Goal: Entertainment & Leisure: Consume media (video, audio)

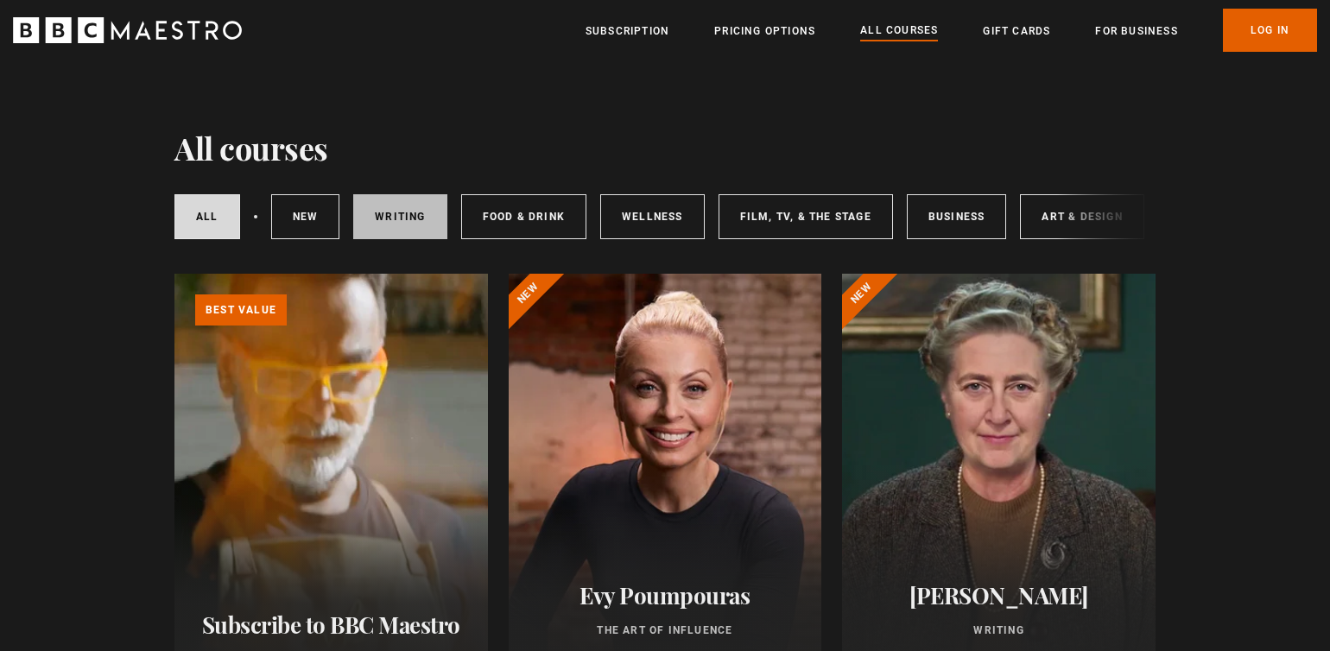
scroll to position [39, 0]
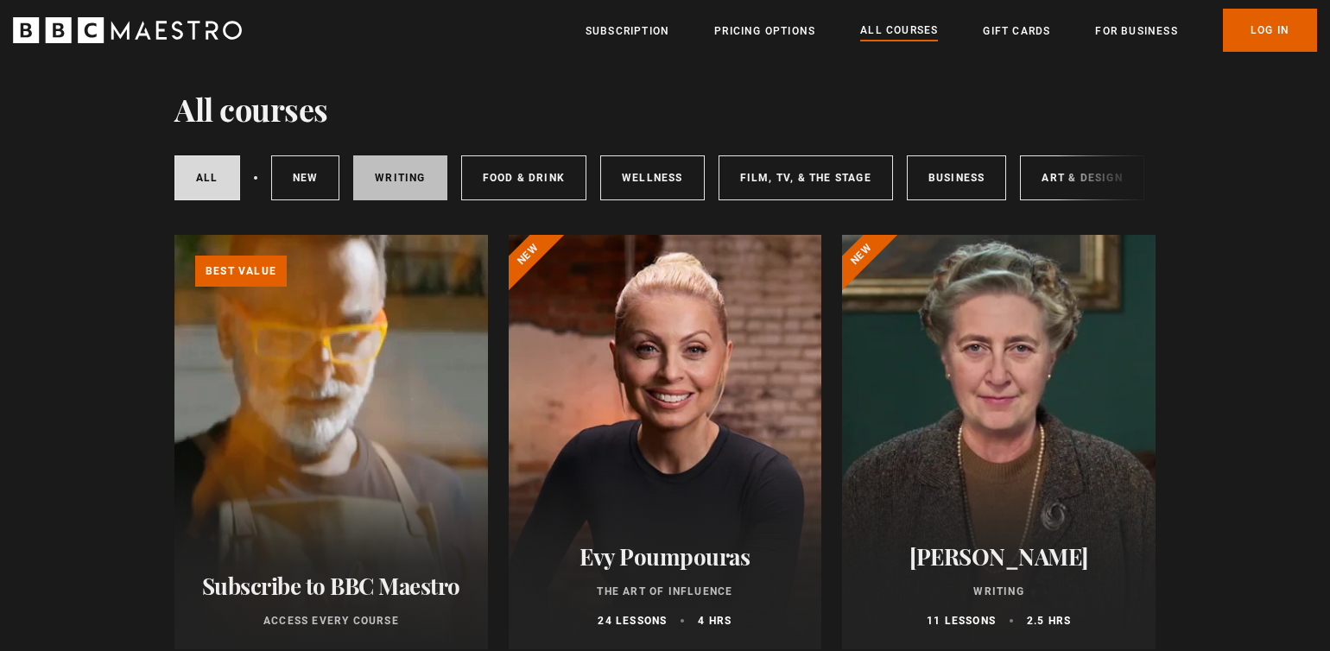
click at [400, 180] on link "Writing" at bounding box center [399, 177] width 93 height 45
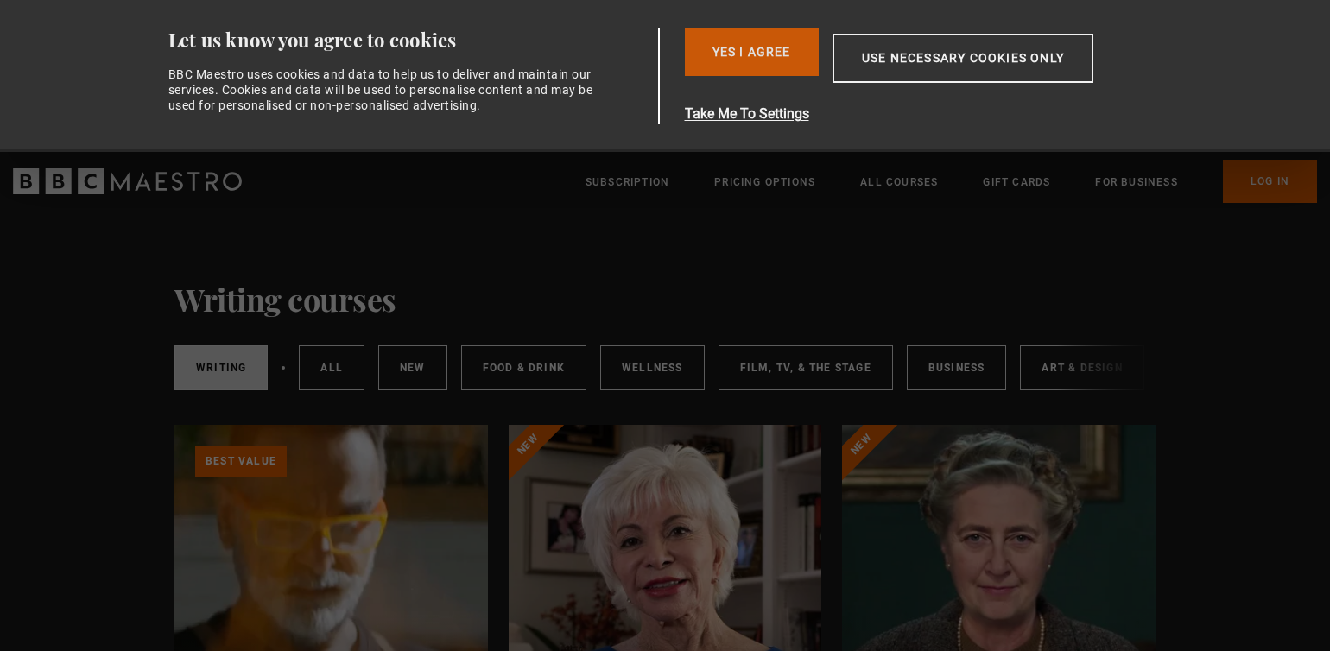
click at [726, 63] on button "Yes I Agree" at bounding box center [752, 52] width 134 height 48
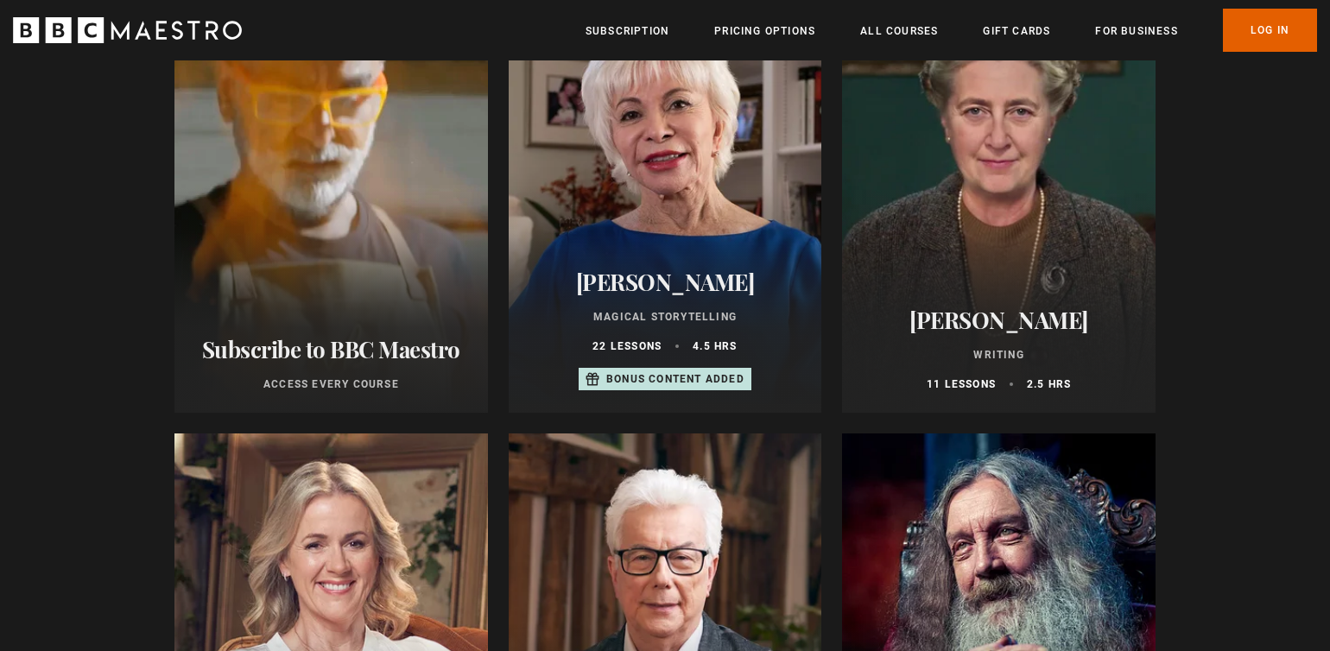
scroll to position [474, 0]
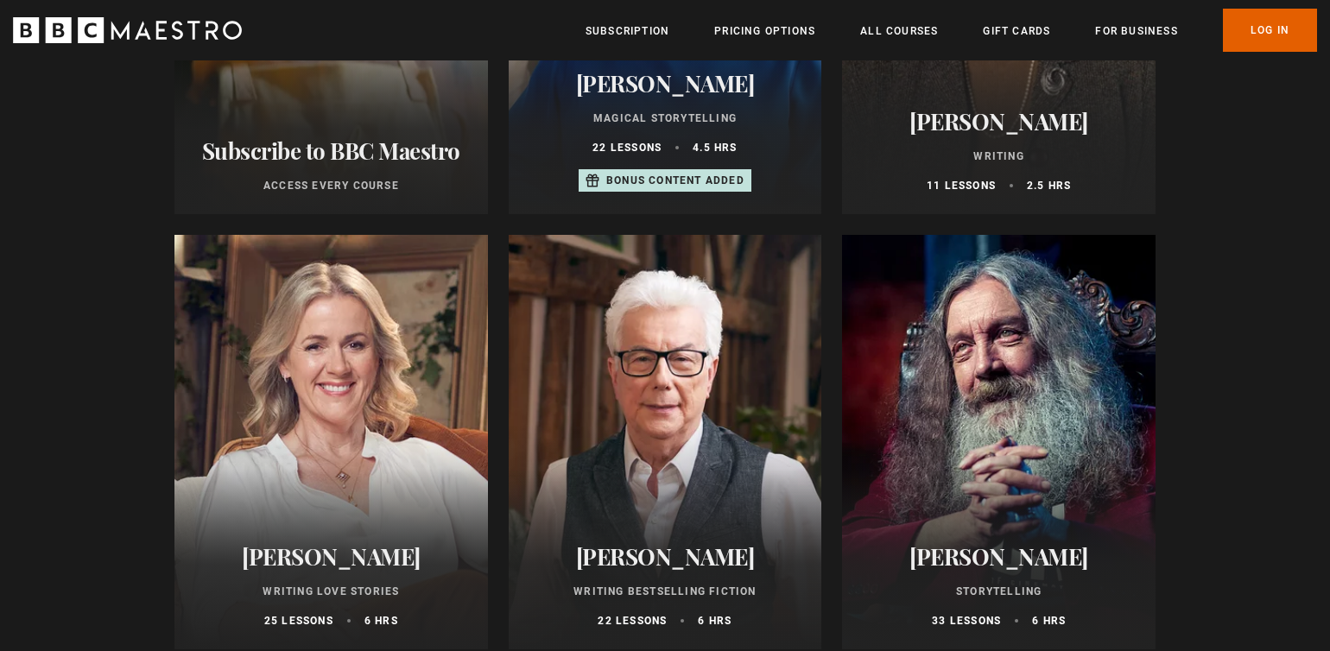
click at [665, 444] on div at bounding box center [666, 442] width 314 height 415
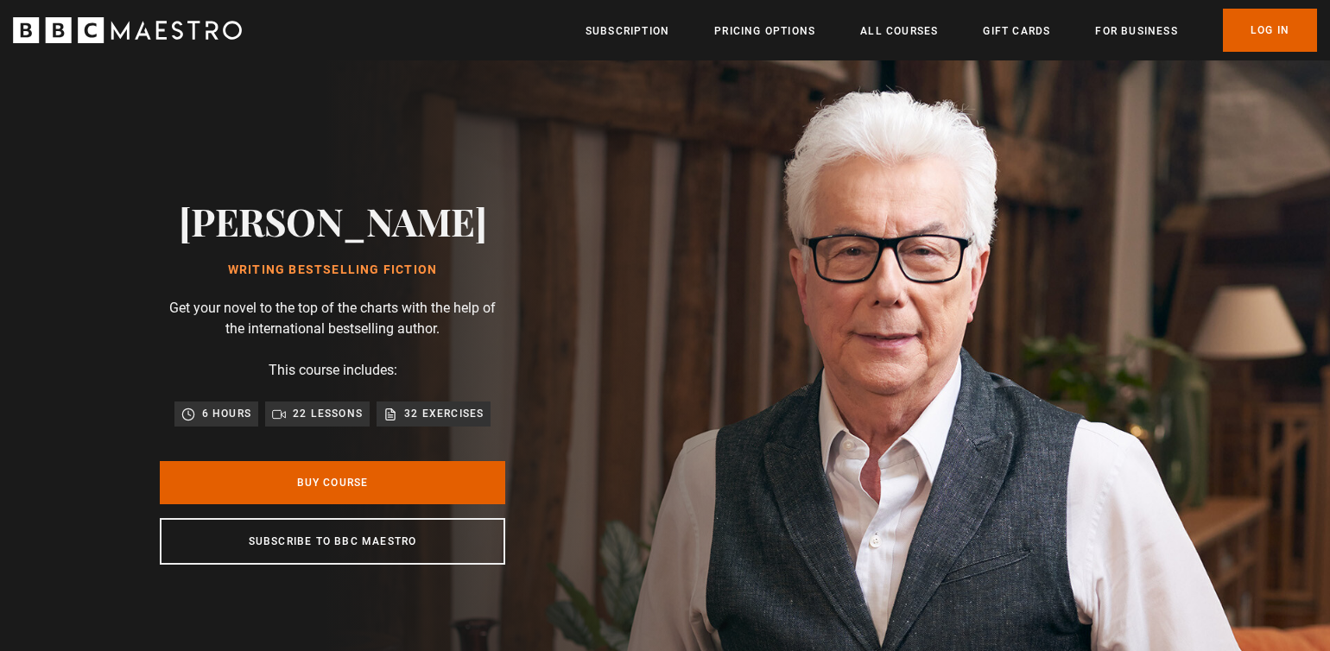
scroll to position [0, 2716]
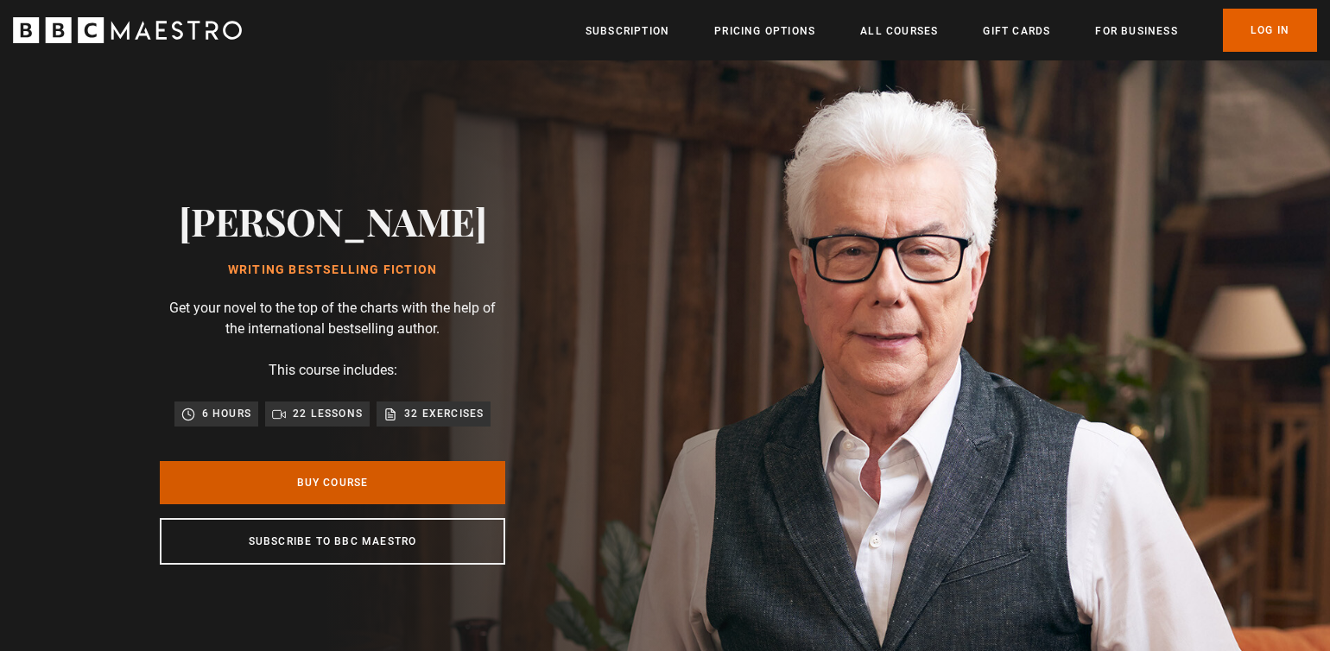
click at [426, 495] on link "Buy Course" at bounding box center [332, 482] width 345 height 43
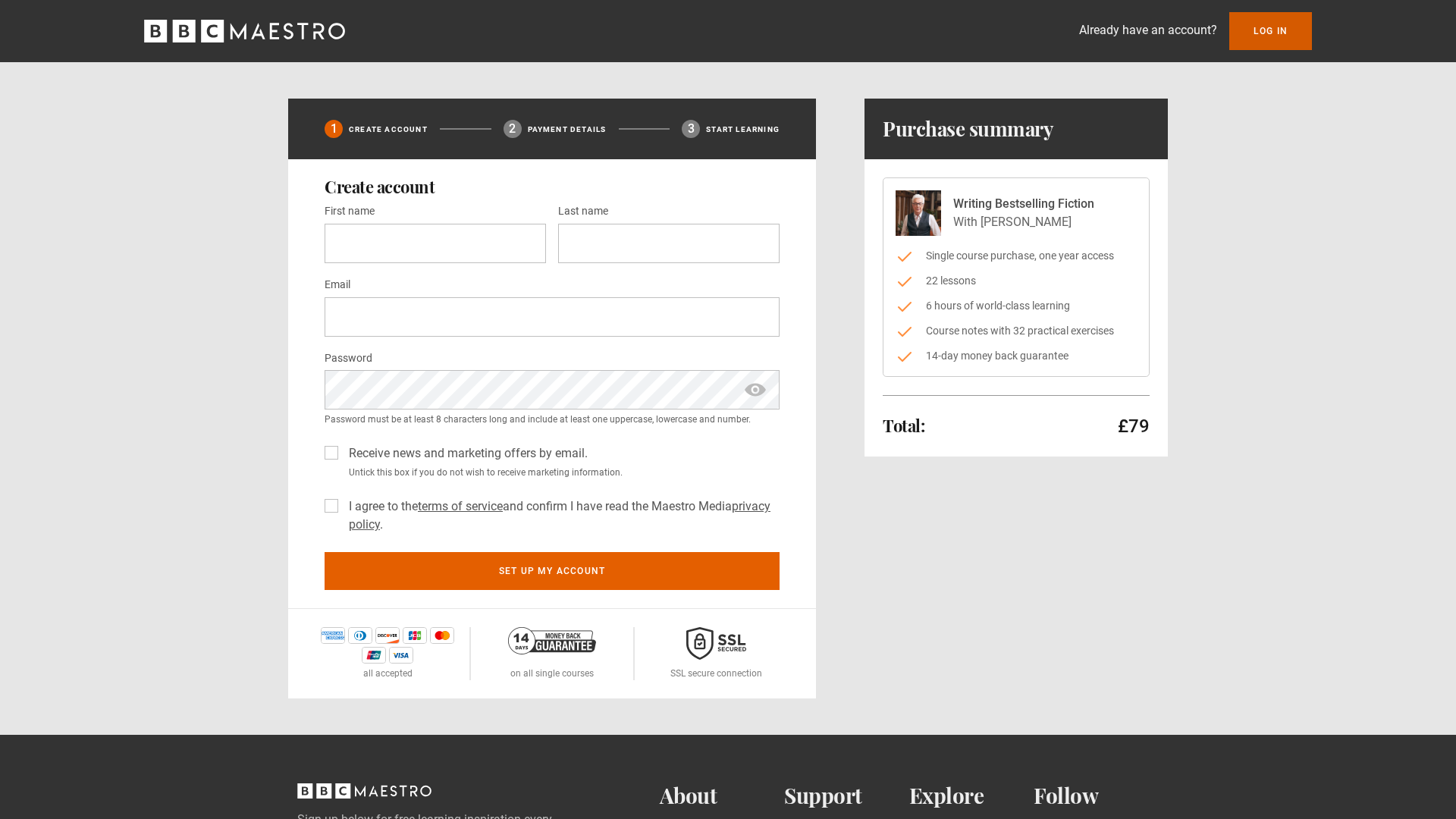
click at [1167, 16] on link "Log In" at bounding box center [1271, 31] width 83 height 38
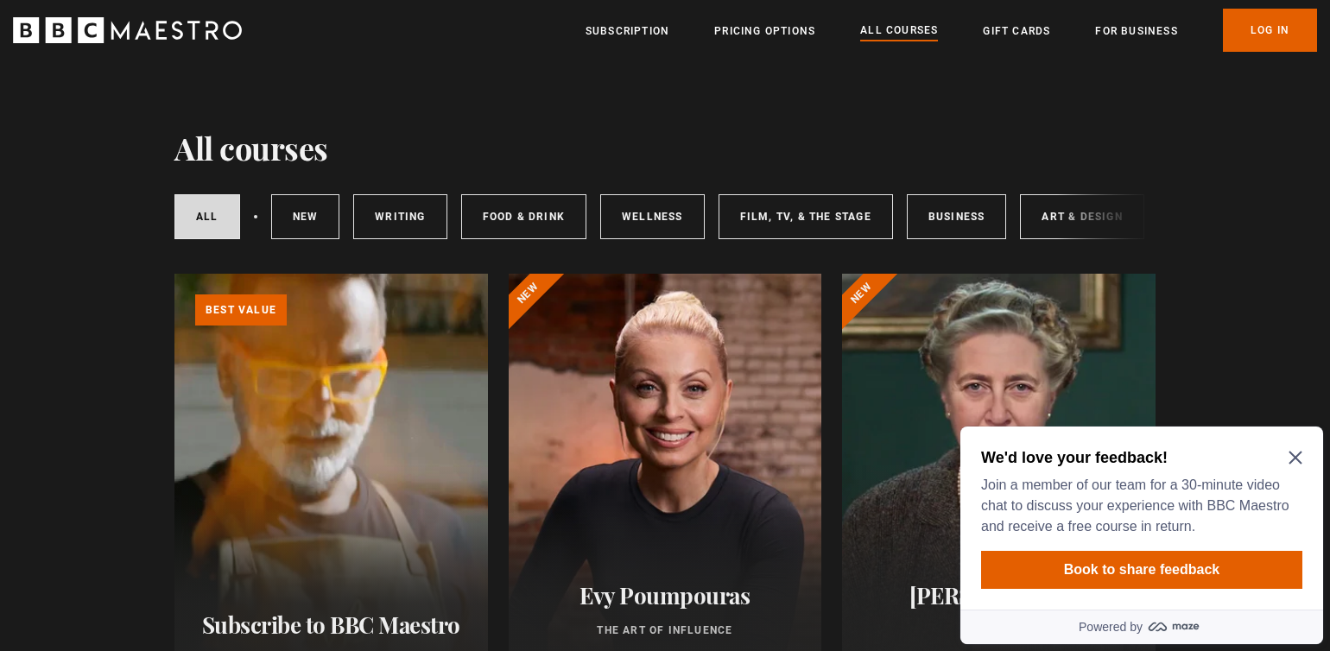
click at [1084, 219] on div "All courses New courses Writing Food & Drink Wellness Film, TV, & The Stage Bus…" at bounding box center [664, 216] width 981 height 59
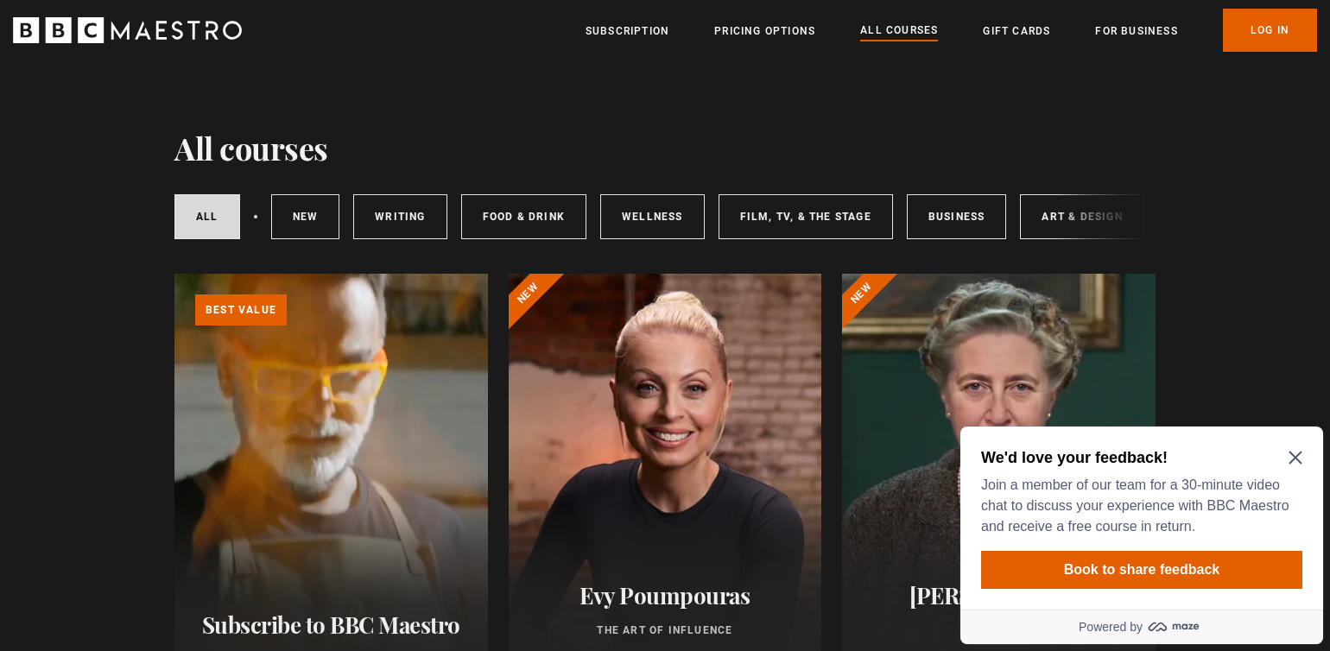
click at [1084, 219] on div "All courses New courses Writing Food & Drink Wellness Film, TV, & The Stage Bus…" at bounding box center [664, 216] width 981 height 59
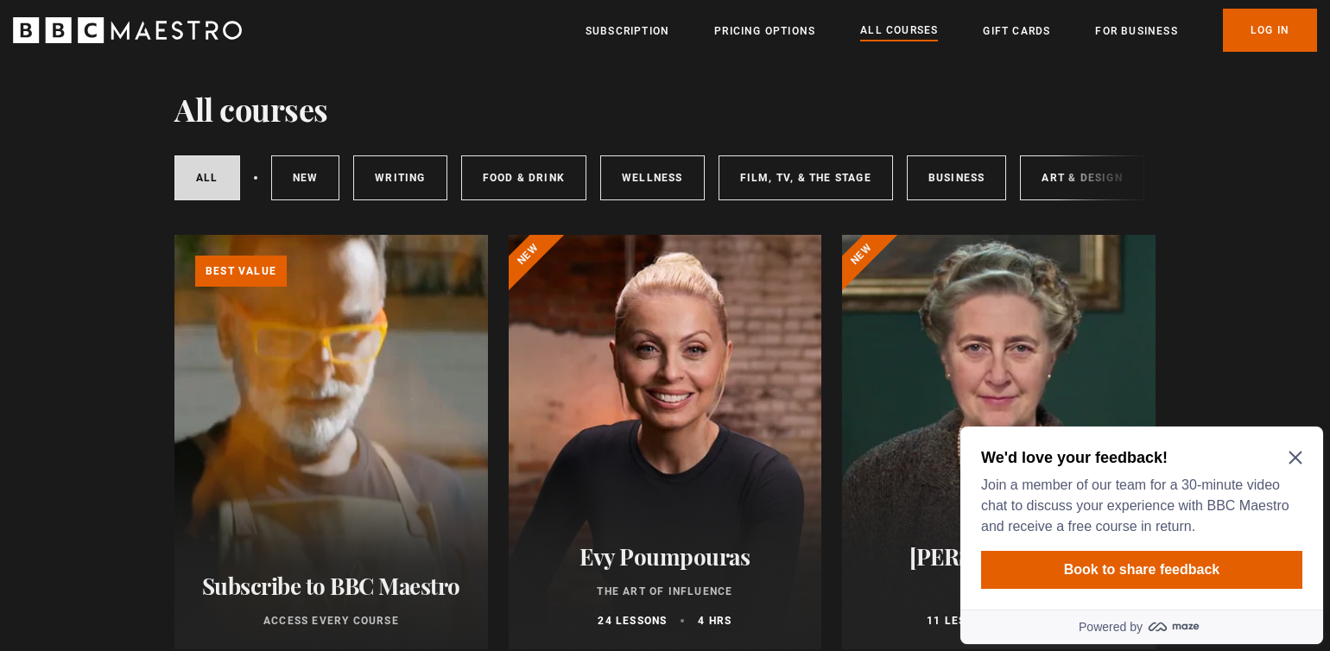
click at [1084, 180] on div "All courses New courses Writing Food & Drink Wellness Film, TV, & The Stage Bus…" at bounding box center [664, 178] width 981 height 59
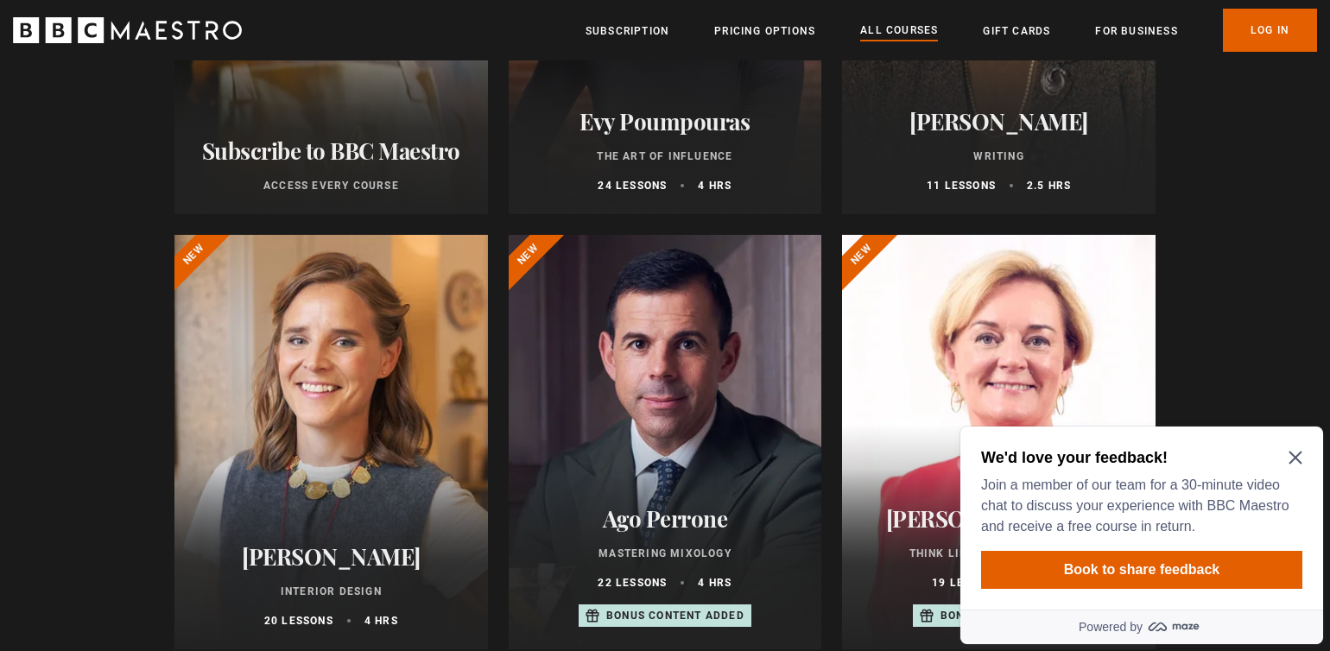
scroll to position [910, 0]
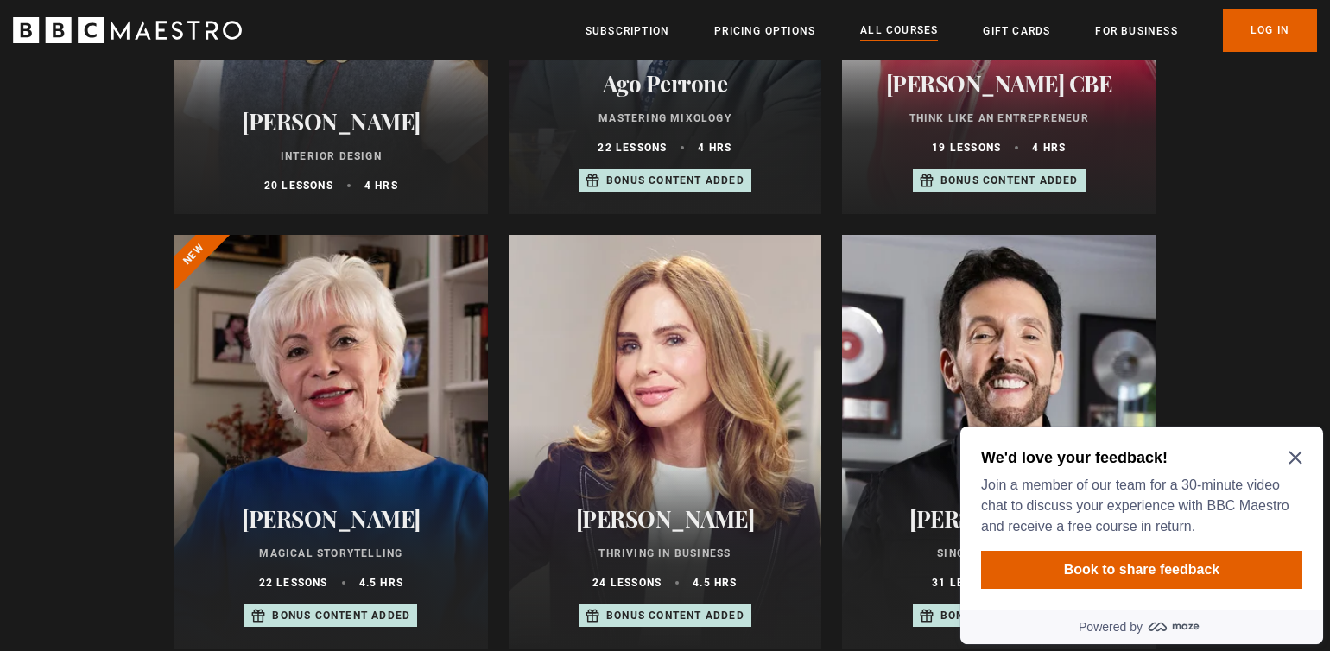
click at [1296, 458] on icon "Close Maze Prompt" at bounding box center [1295, 458] width 13 height 13
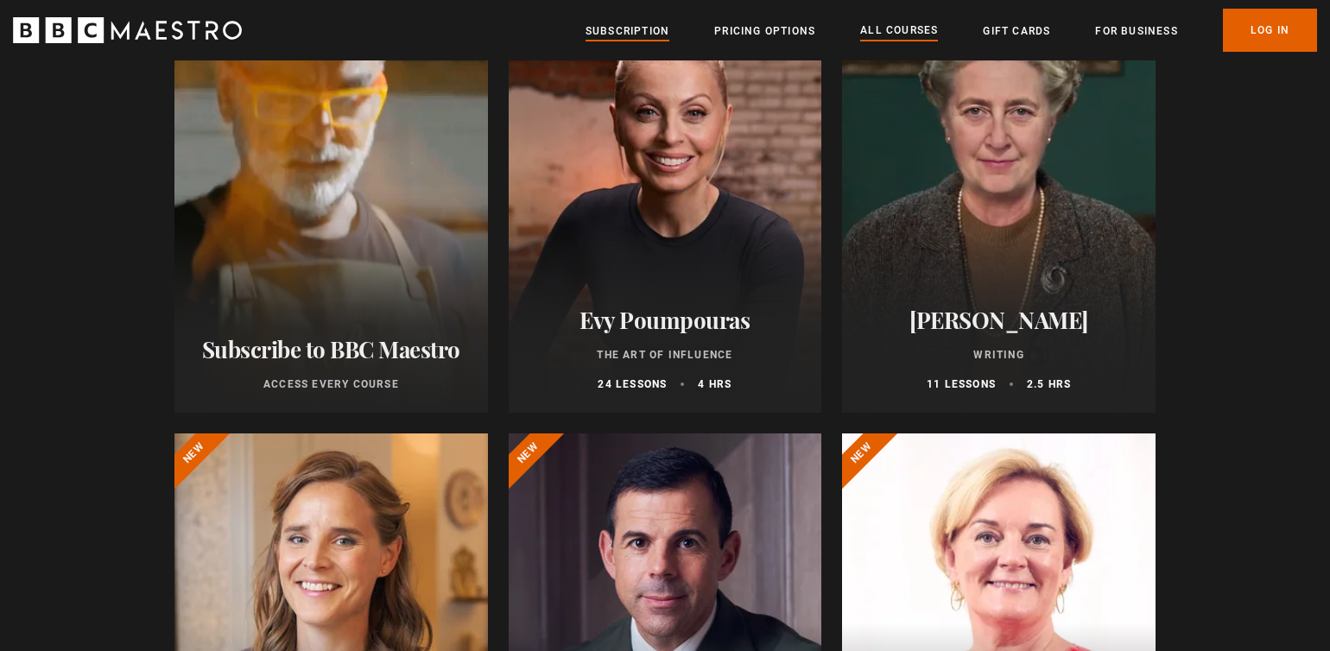
scroll to position [189, 0]
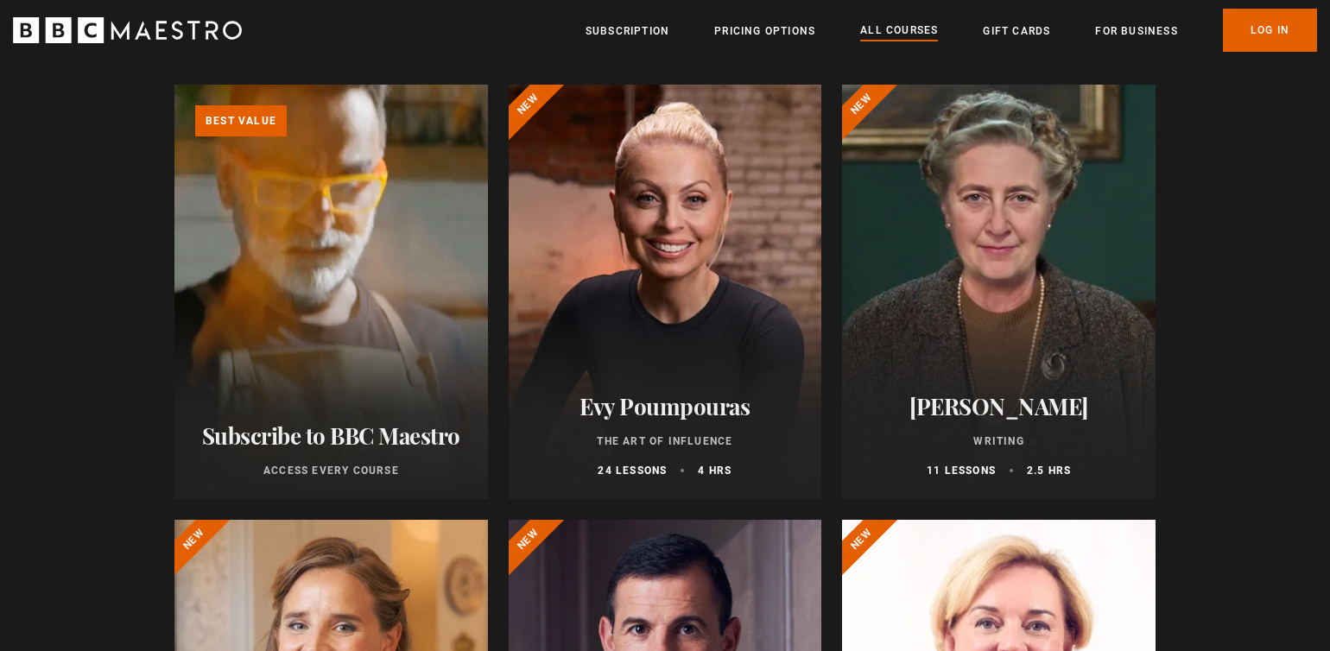
click at [174, 85] on link "Learn more about BBC Maestro" at bounding box center [174, 85] width 0 height 0
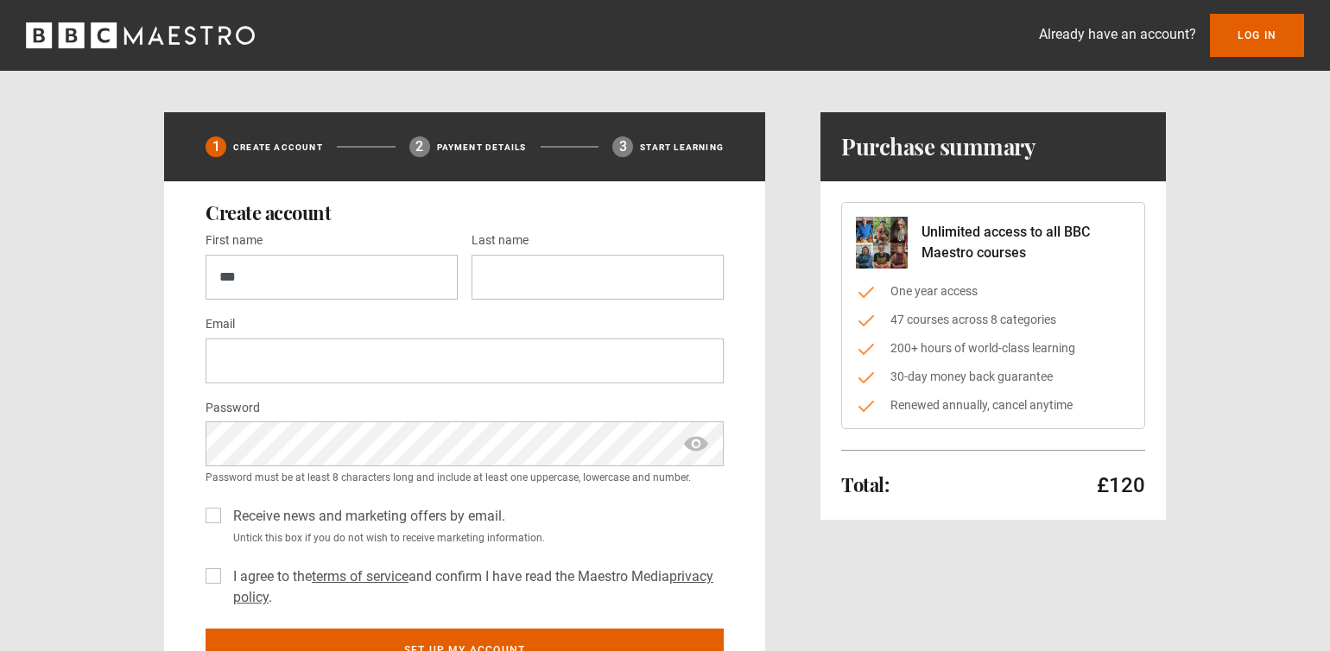
type input "***"
click at [465, 649] on button "Set up my account" at bounding box center [465, 650] width 518 height 43
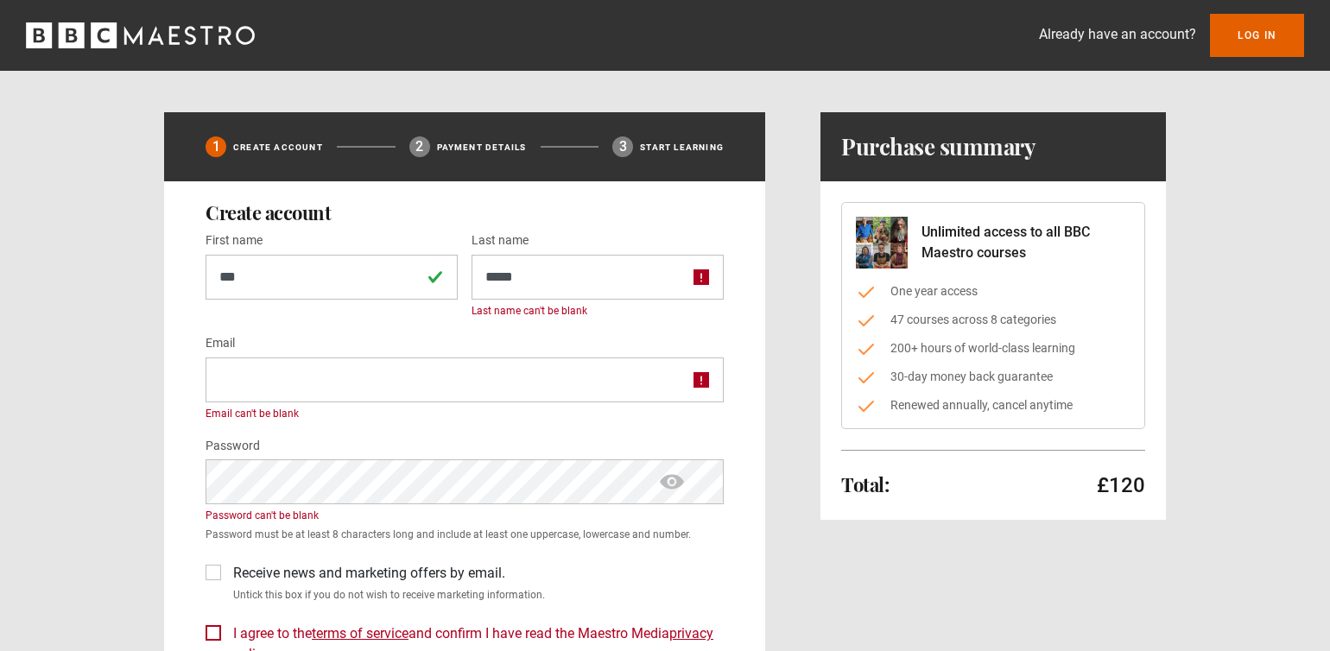
click at [510, 363] on input "Email *" at bounding box center [465, 380] width 518 height 45
type input "*"
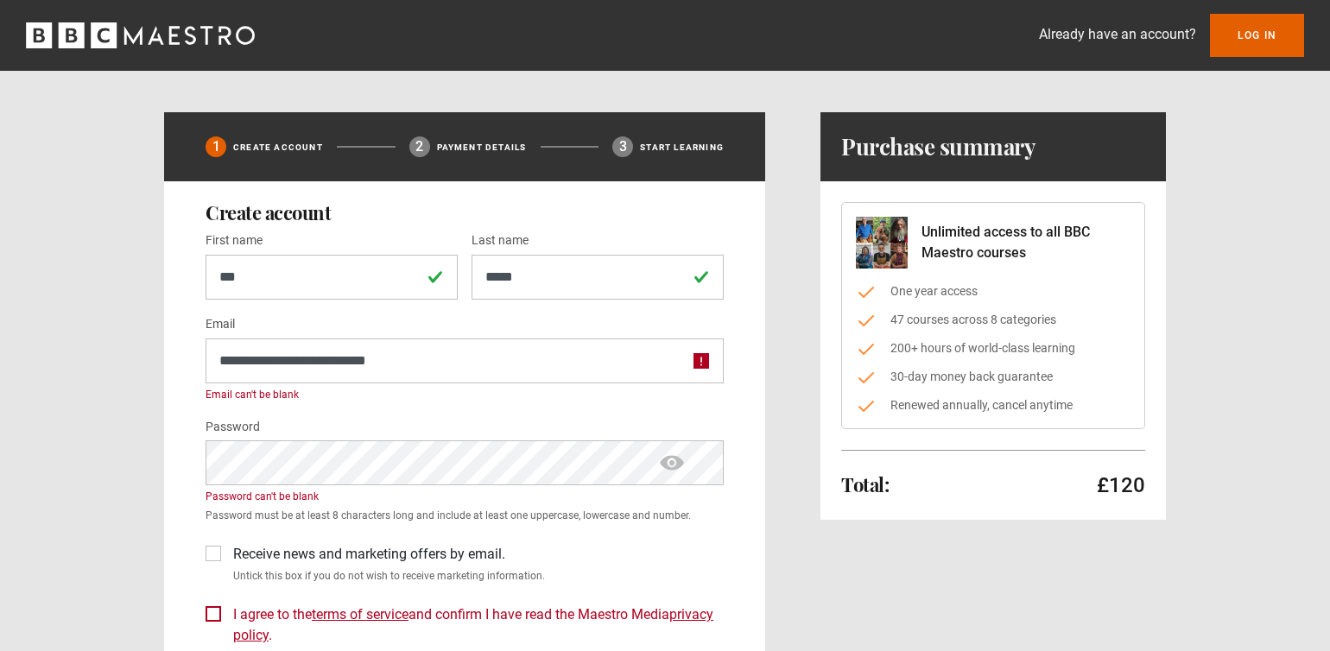
type input "**********"
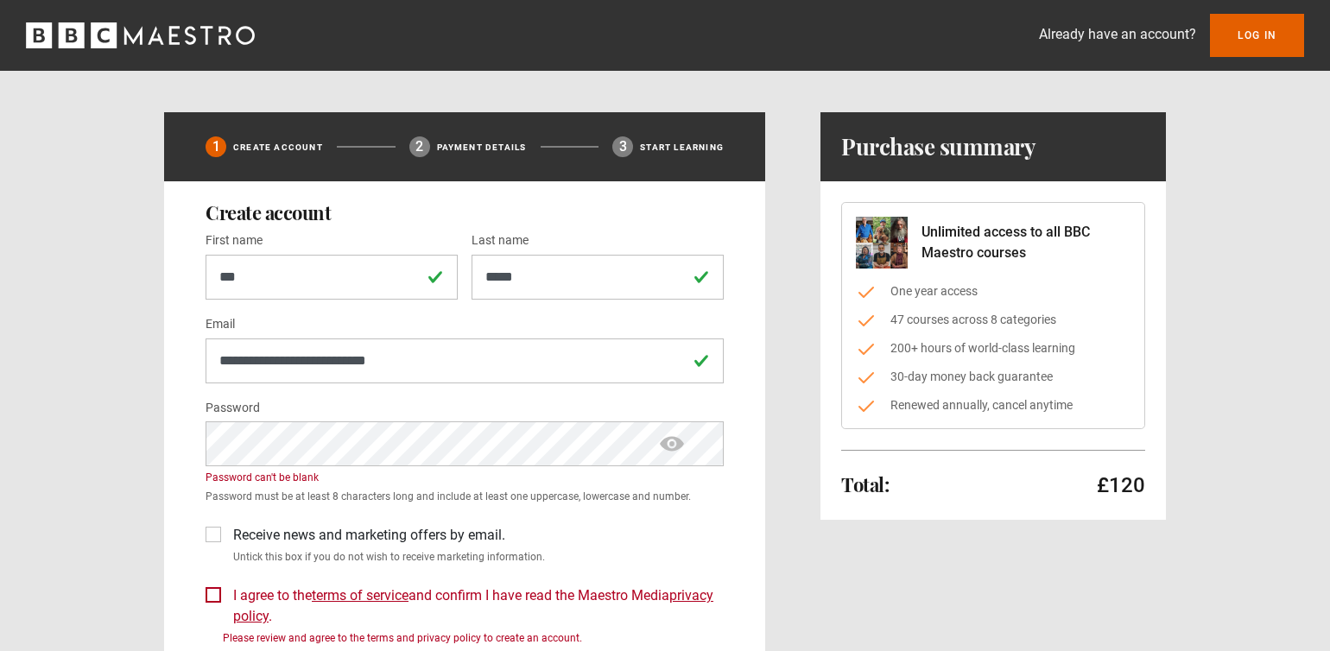
click at [205, 600] on div "**********" at bounding box center [464, 455] width 601 height 549
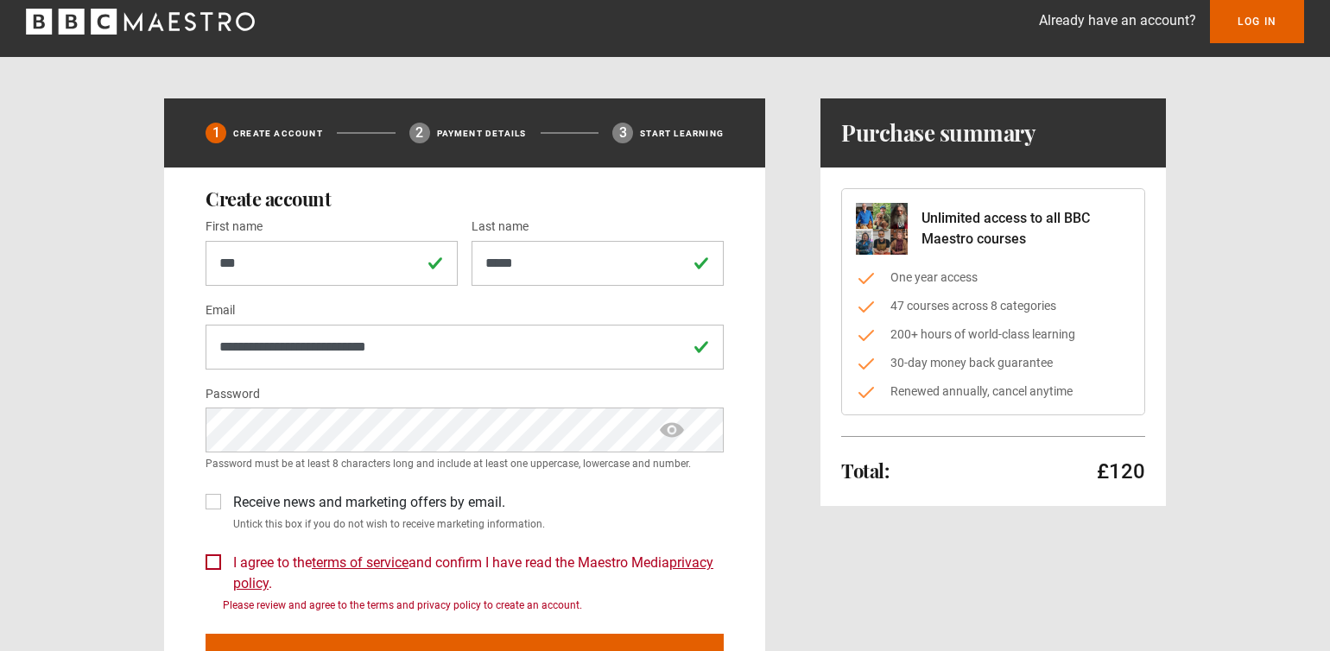
scroll to position [506, 0]
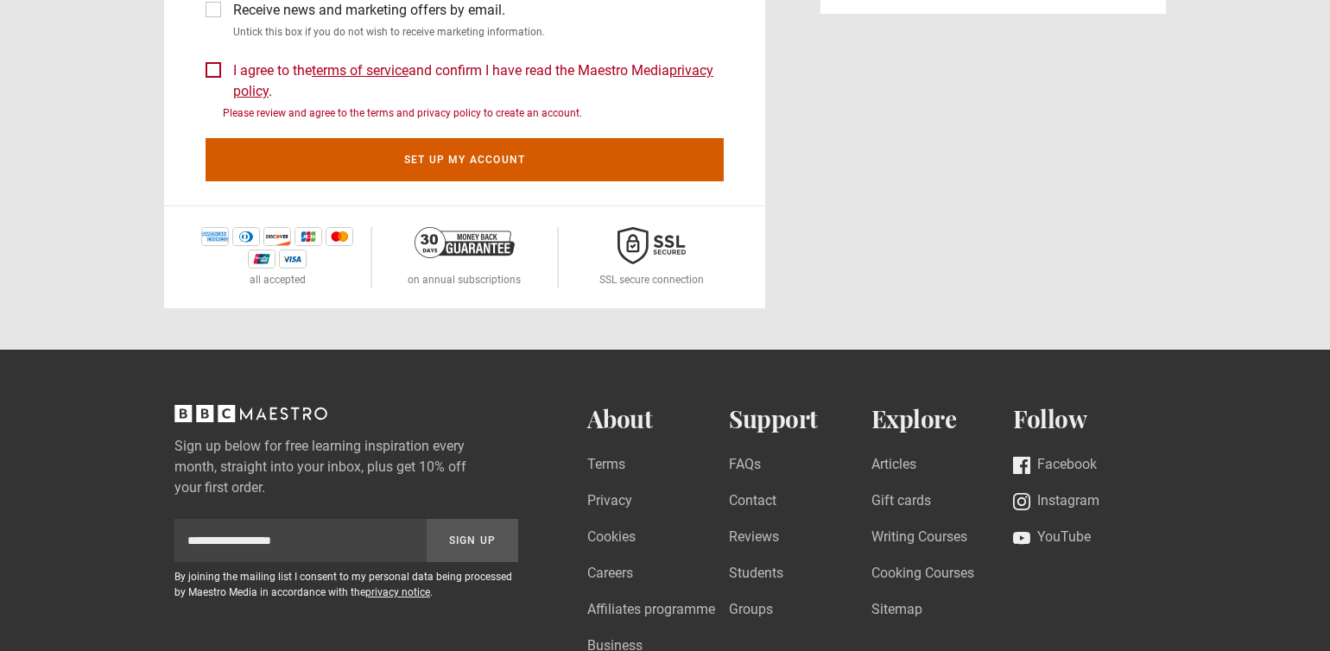
click at [370, 155] on button "Set up my account" at bounding box center [465, 159] width 518 height 43
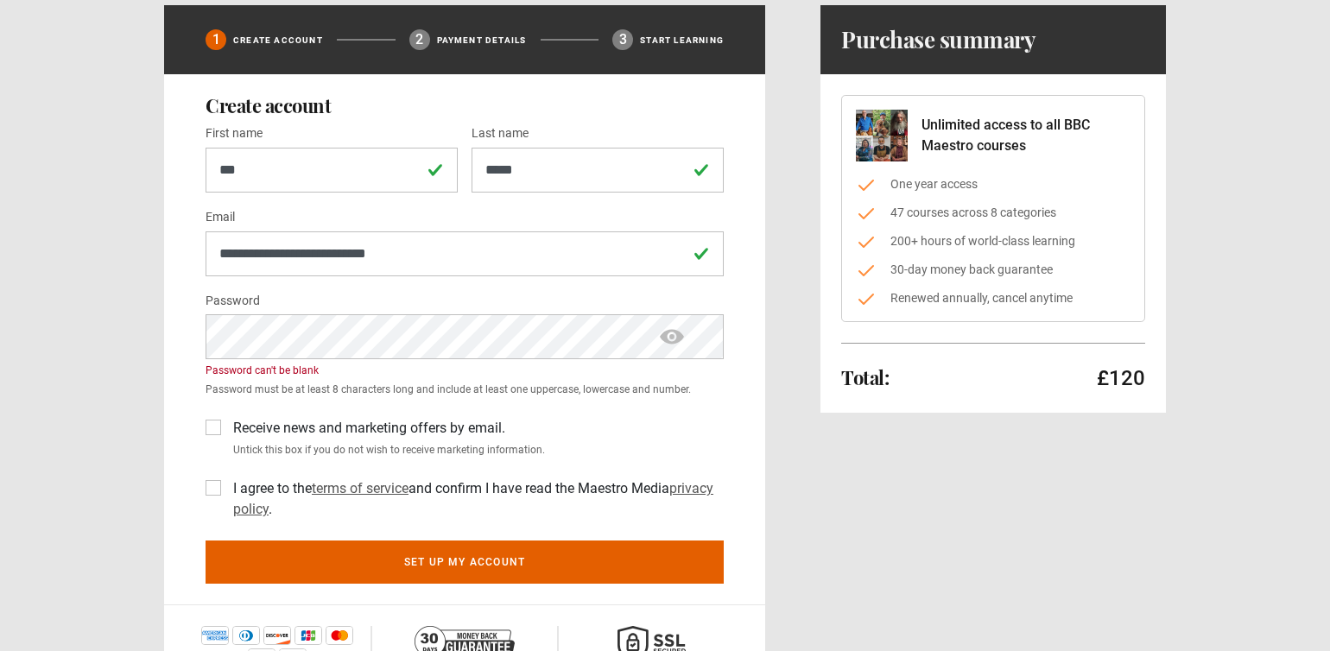
scroll to position [142, 0]
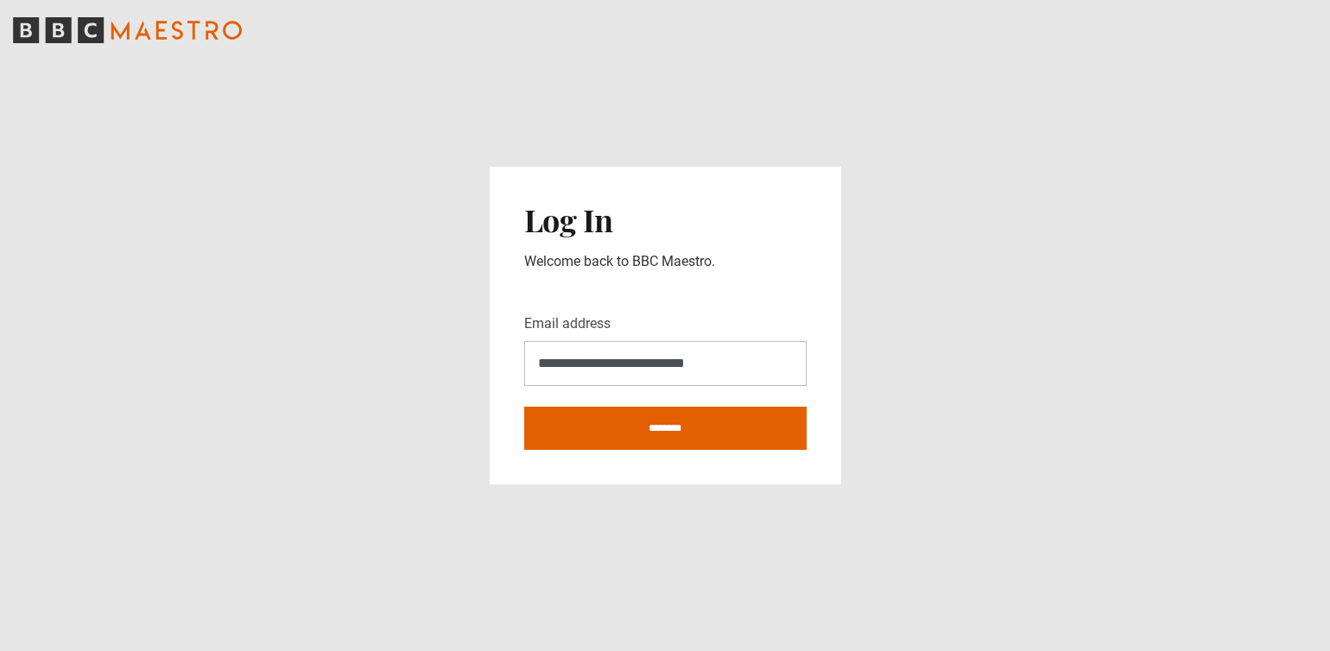
type input "**********"
click at [665, 428] on input "********" at bounding box center [665, 428] width 282 height 43
click at [696, 418] on input "********" at bounding box center [665, 428] width 282 height 43
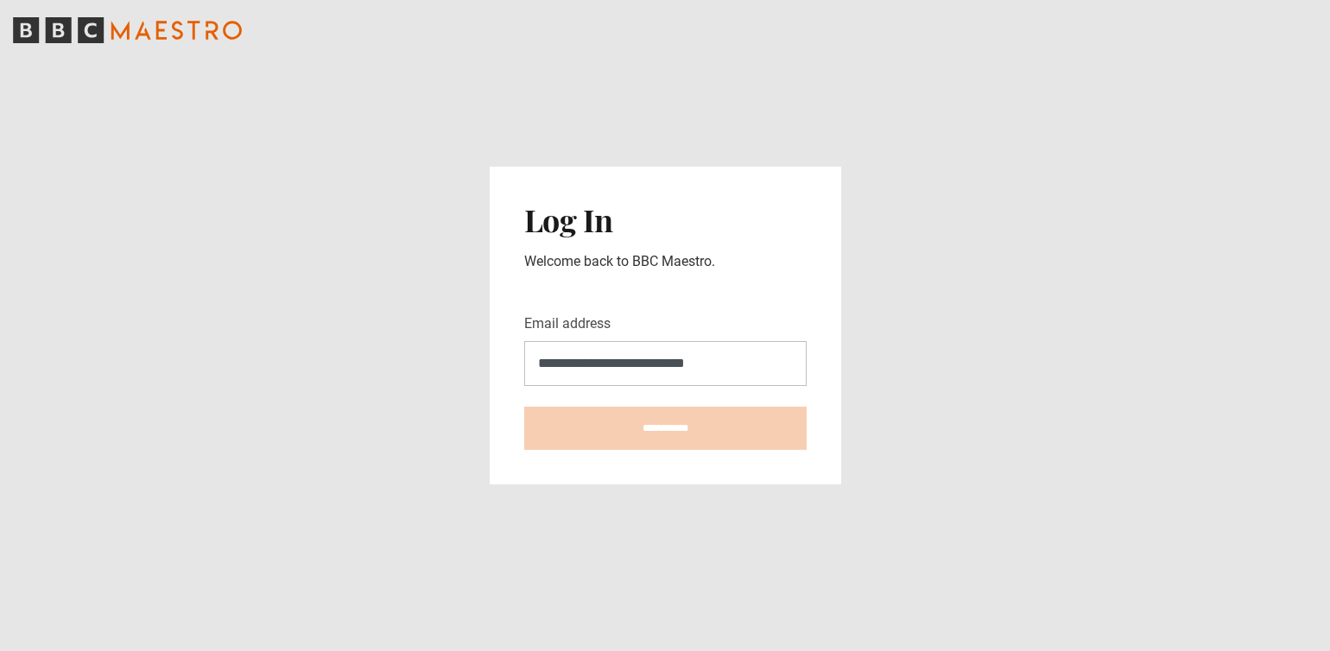
type input "**********"
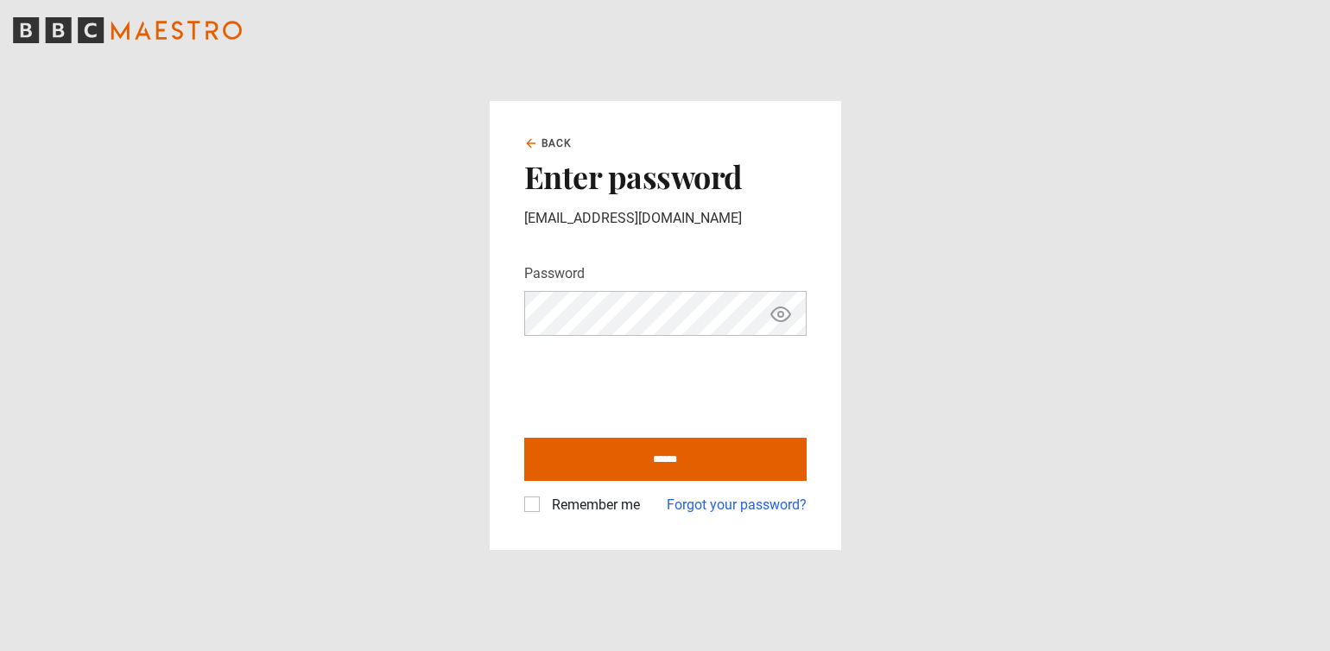
click at [665, 460] on input "******" at bounding box center [665, 459] width 282 height 43
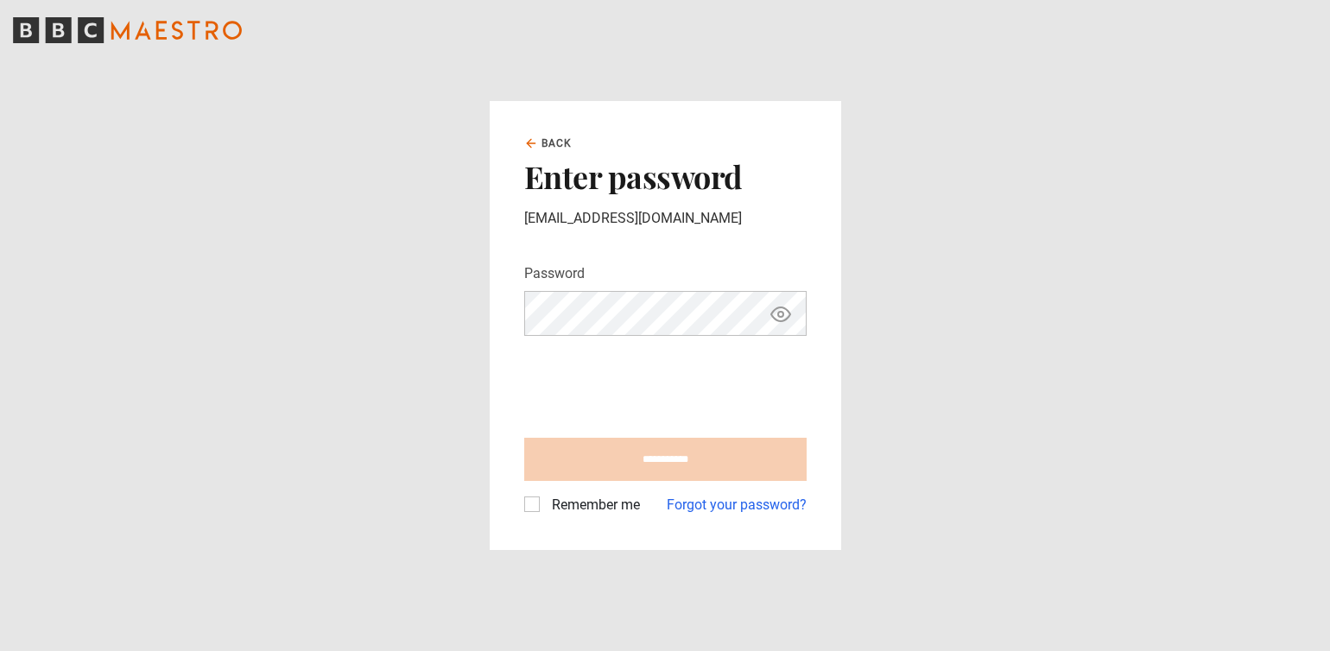
type input "**********"
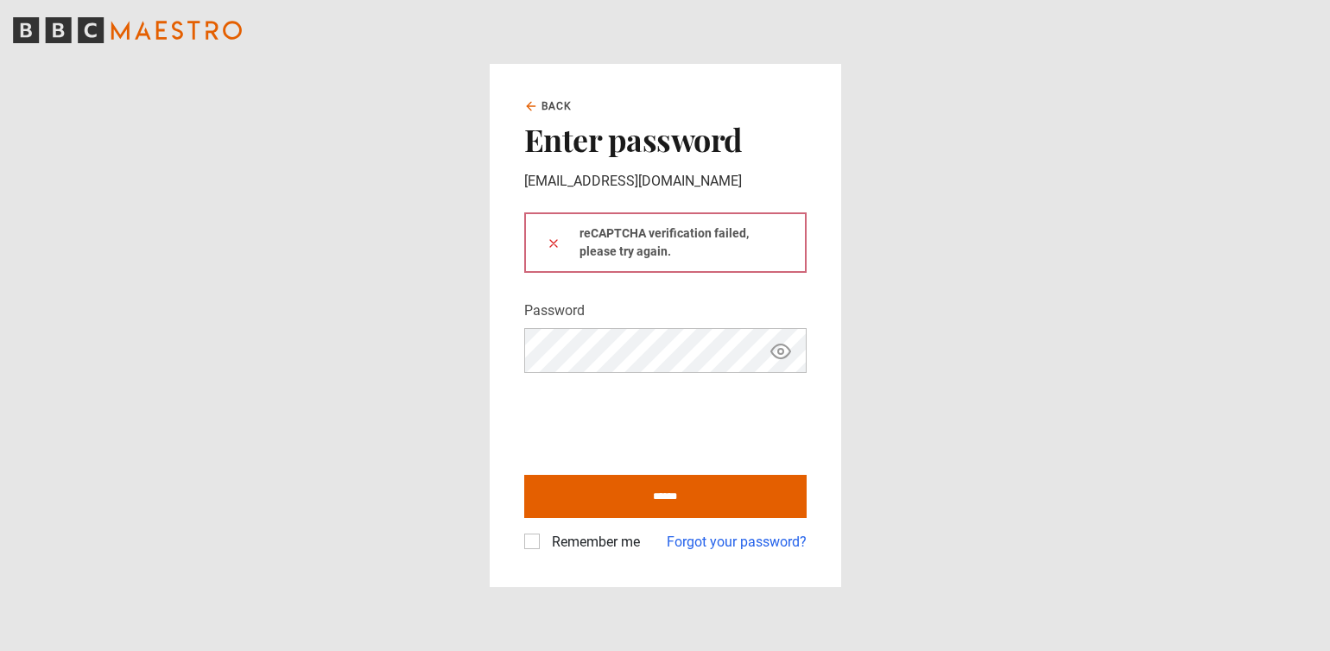
click at [553, 243] on button at bounding box center [554, 243] width 14 height 18
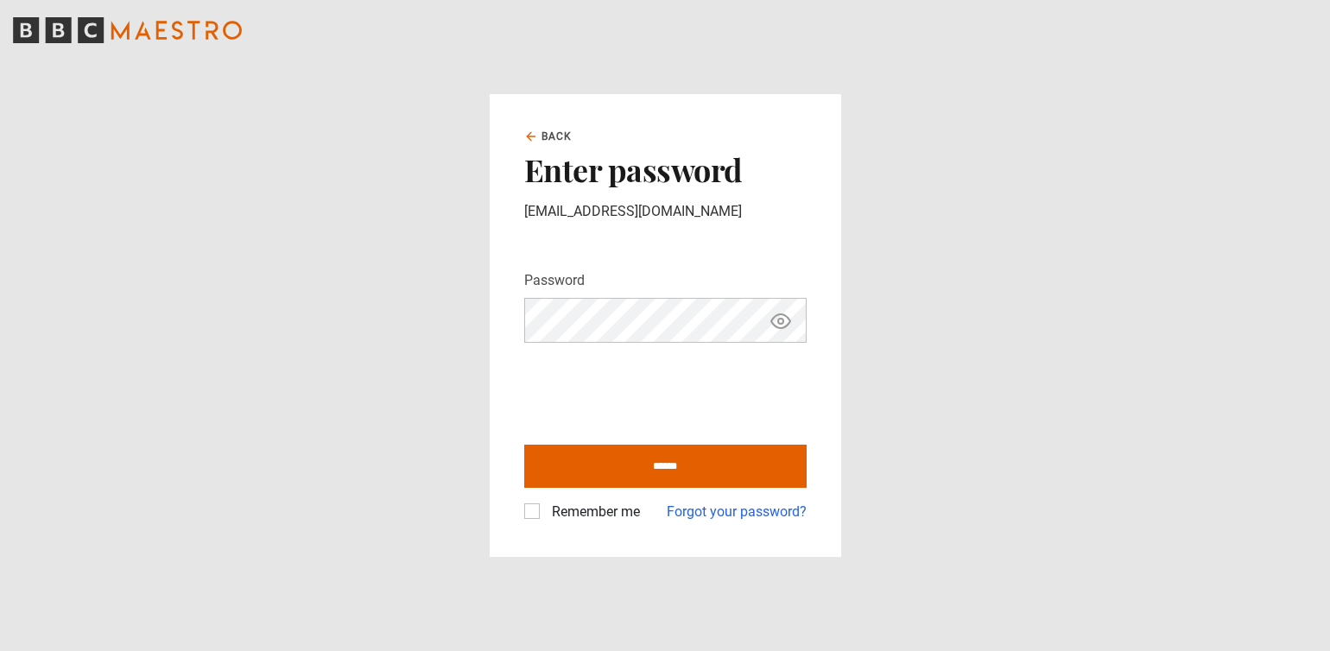
click at [545, 513] on label "Remember me" at bounding box center [592, 512] width 95 height 21
click at [593, 456] on input "******" at bounding box center [665, 466] width 282 height 43
type input "**********"
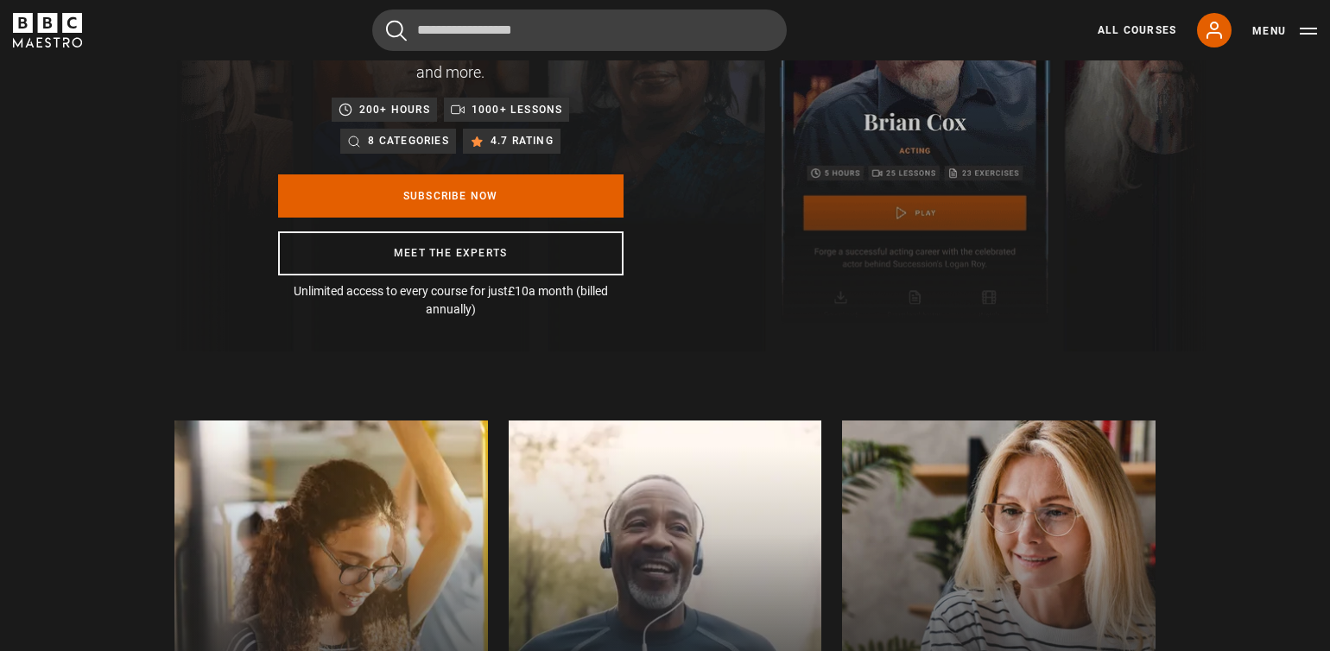
scroll to position [207, 0]
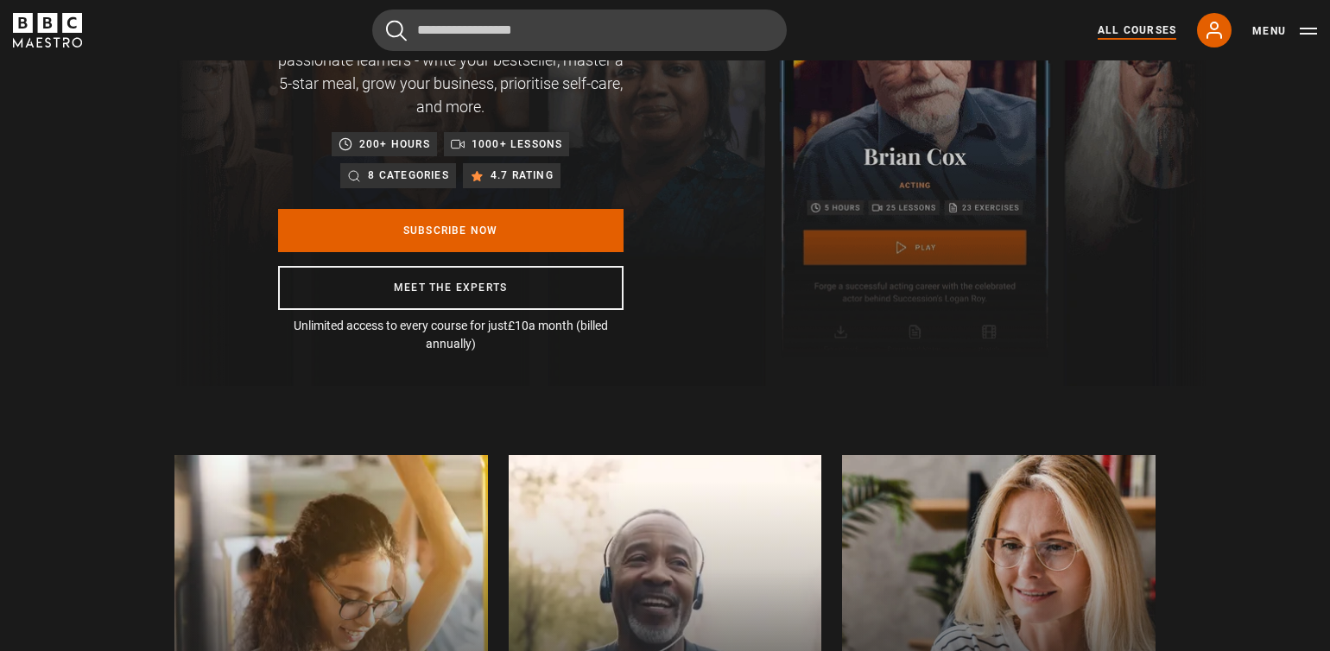
click at [1137, 30] on link "All Courses" at bounding box center [1137, 30] width 79 height 16
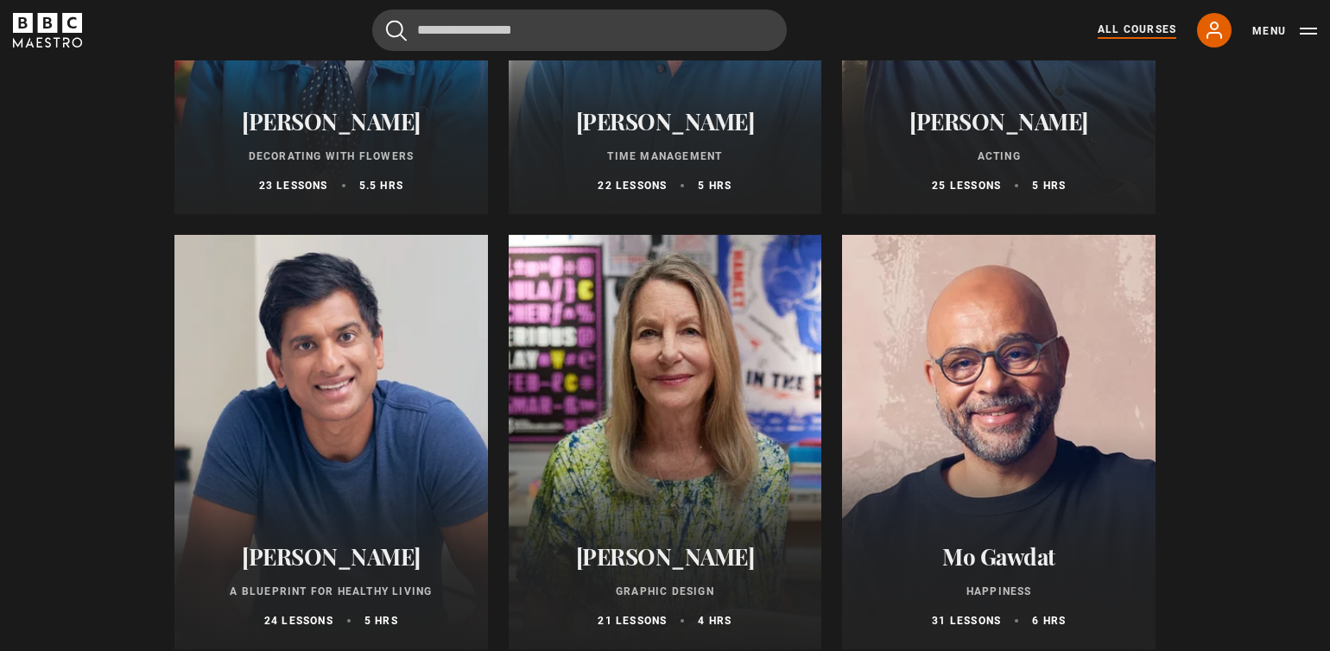
scroll to position [3086, 0]
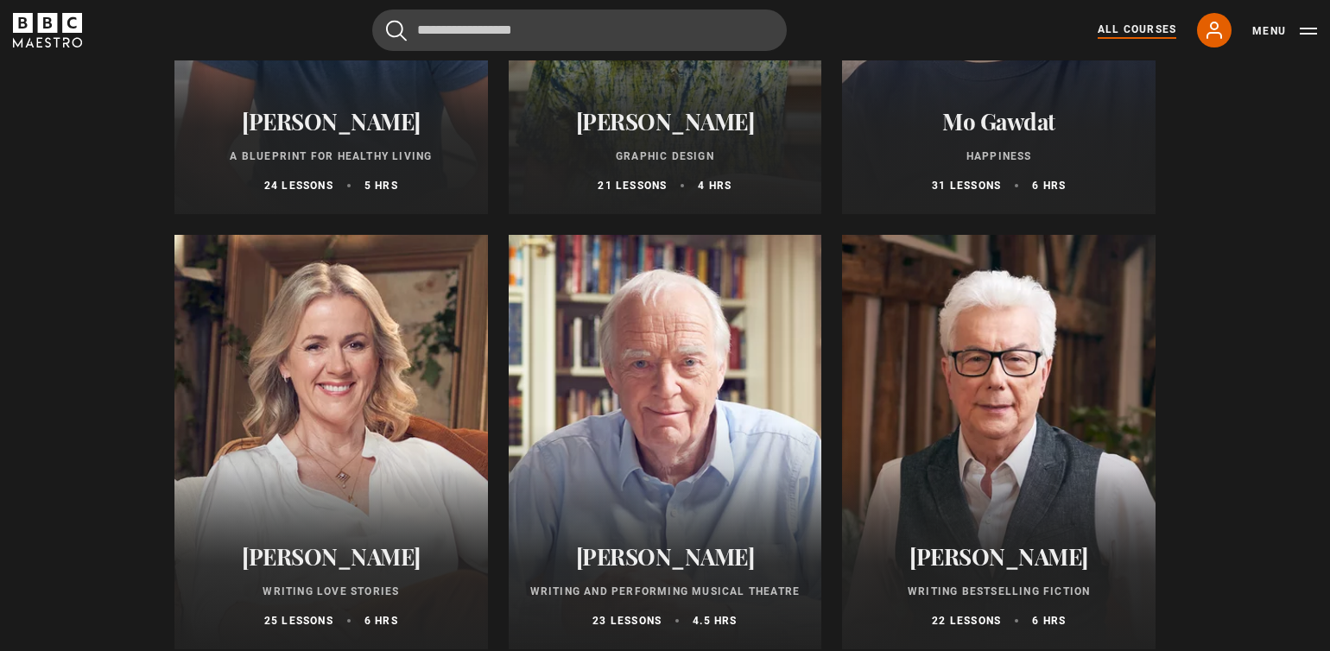
click at [998, 444] on div at bounding box center [999, 442] width 314 height 415
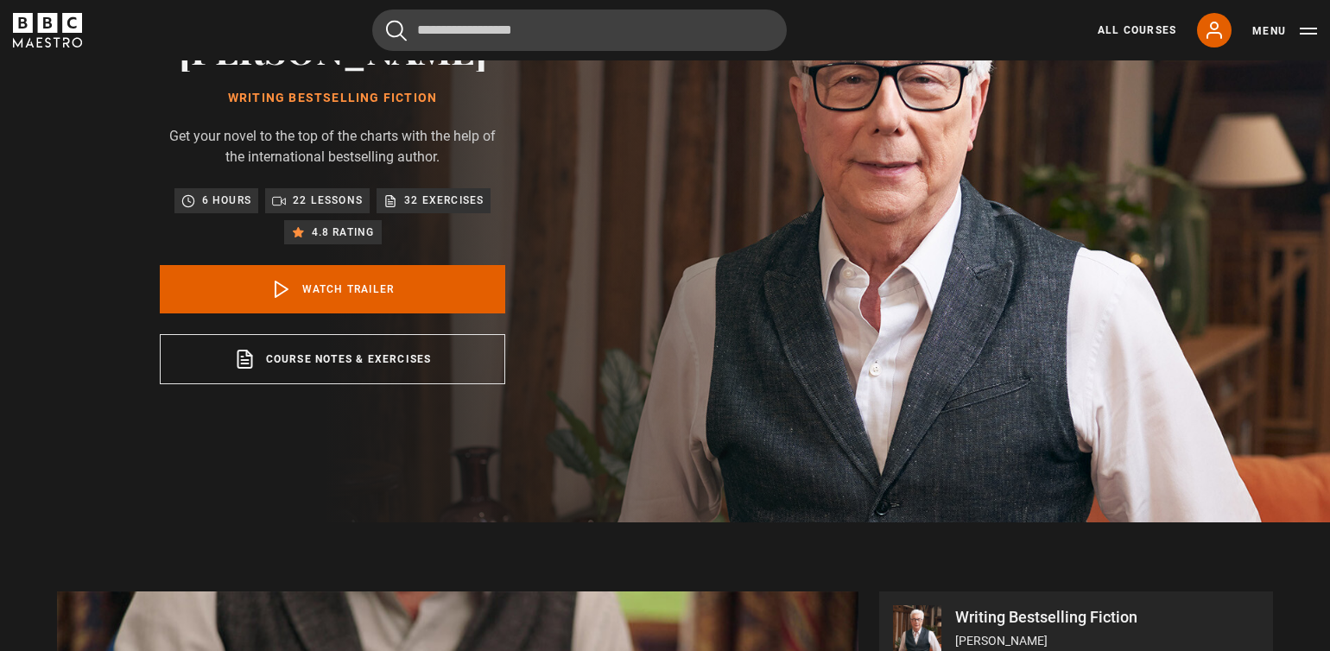
scroll to position [528, 0]
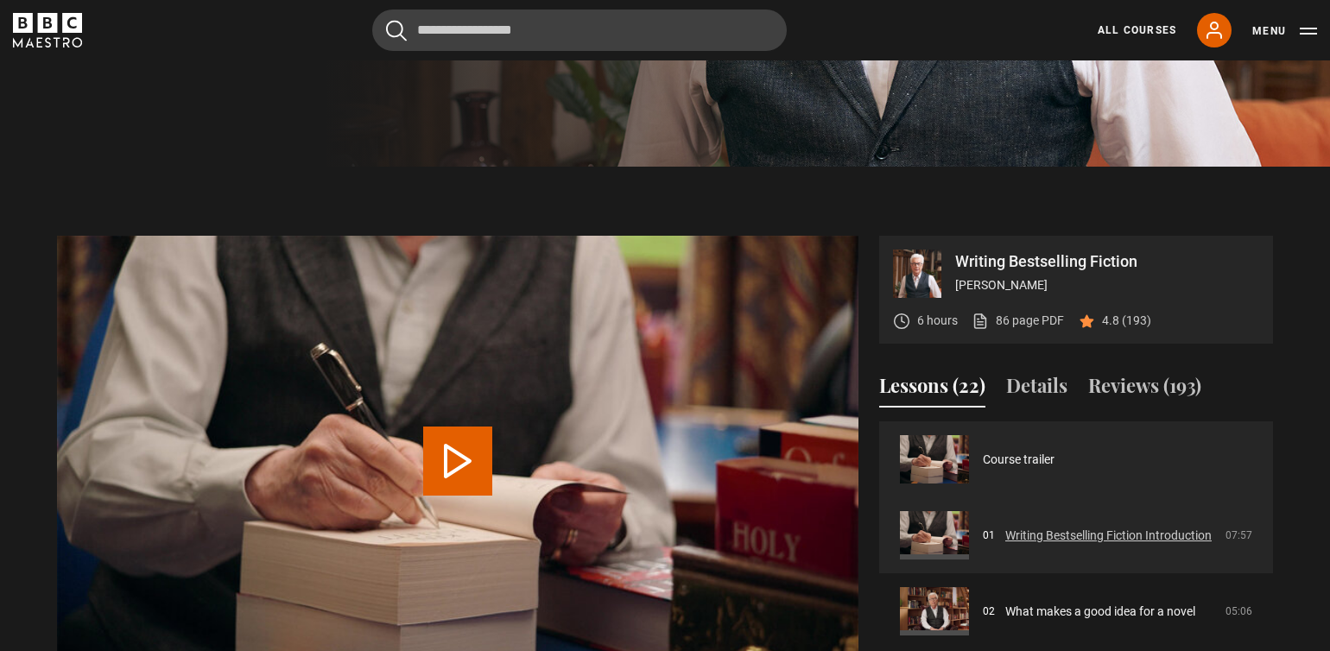
click at [1005, 527] on link "Writing Bestselling Fiction Introduction" at bounding box center [1108, 536] width 206 height 18
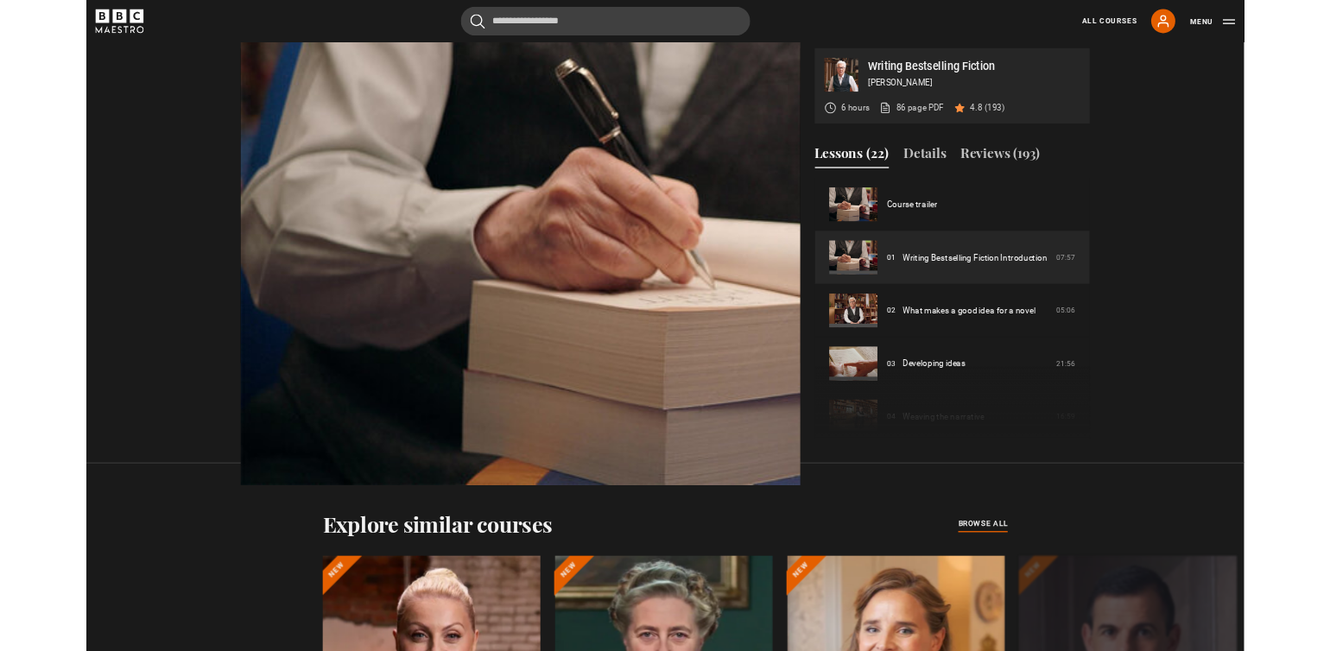
scroll to position [941, 0]
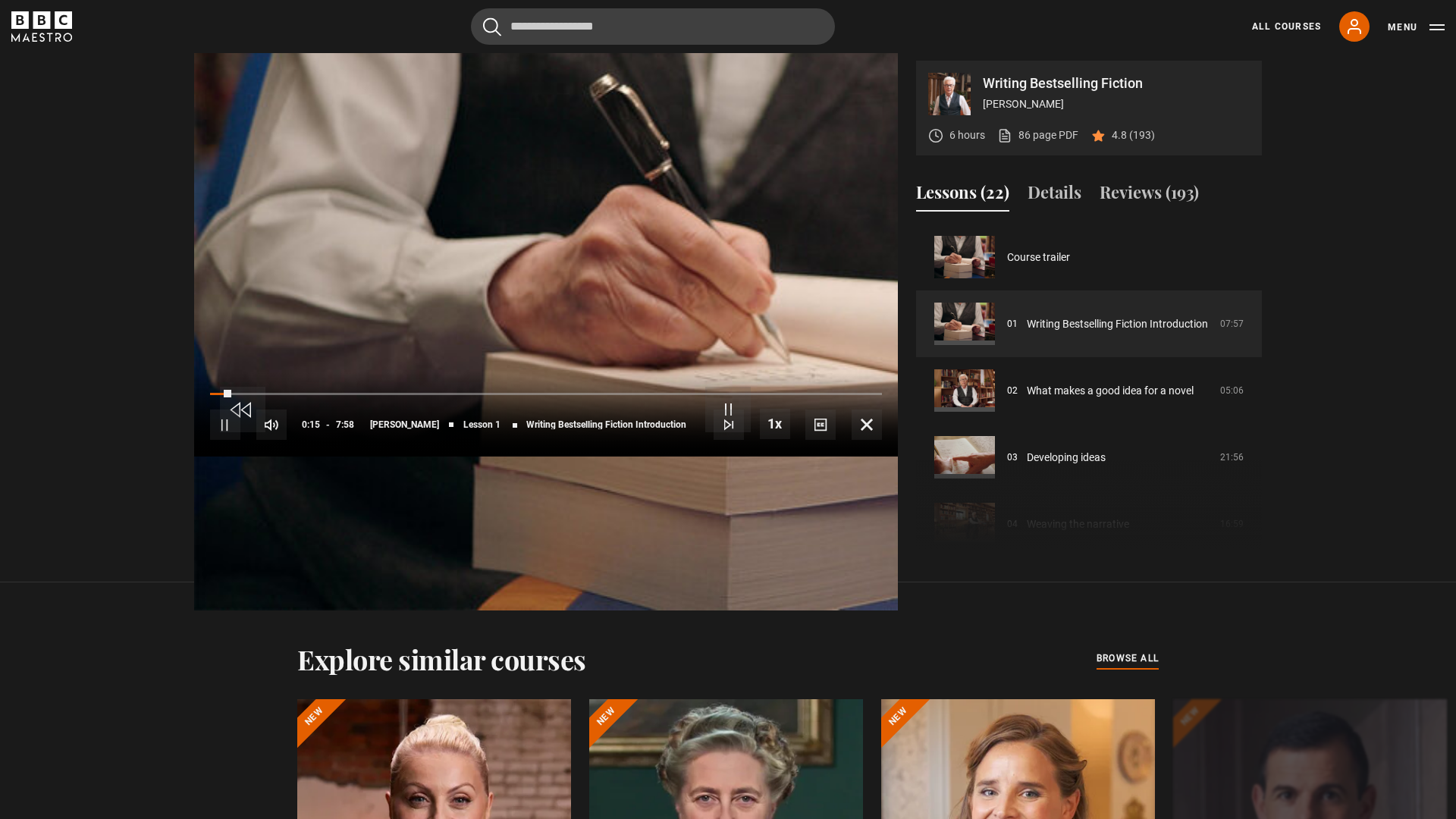
click at [194, 456] on div "10s Skip Back 10 seconds Pause 10s Skip Forward 10 seconds Loaded : 0% 0:10 0:1…" at bounding box center [546, 414] width 704 height 84
drag, startPoint x: 41, startPoint y: 752, endPoint x: 20, endPoint y: 752, distance: 21.0
click at [194, 456] on div "10s Skip Back 10 seconds Pause 10s Skip Forward 10 seconds Loaded : 0% 0:10 0:1…" at bounding box center [546, 414] width 704 height 84
drag, startPoint x: 51, startPoint y: 752, endPoint x: 0, endPoint y: 752, distance: 51.0
click at [194, 456] on div "10s Skip Back 10 seconds Pause 10s Skip Forward 10 seconds Loaded : 0% 0:10 0:1…" at bounding box center [546, 414] width 704 height 84
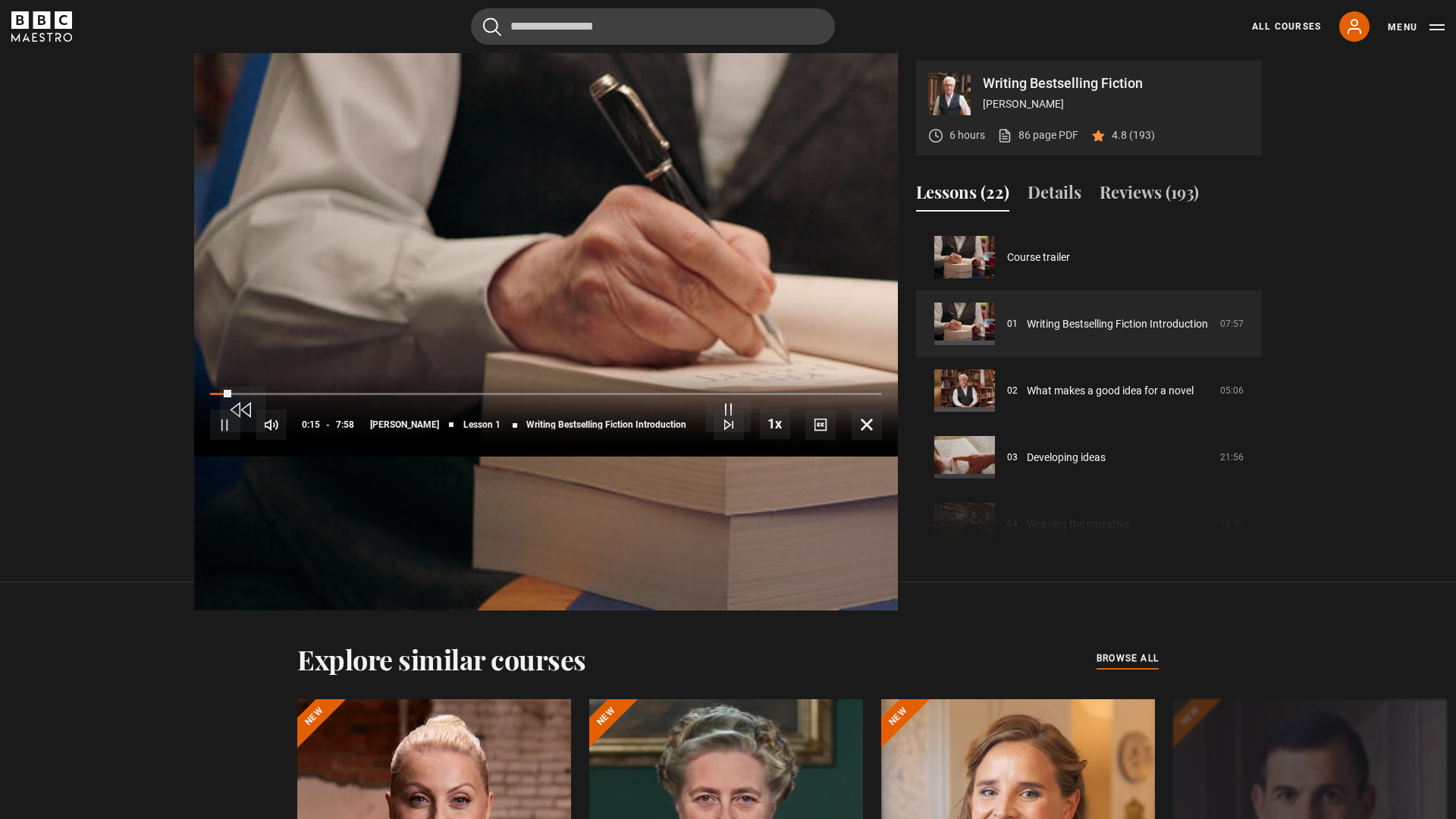
click at [194, 552] on video "Video Player" at bounding box center [546, 259] width 704 height 704
click at [738, 426] on span "Video Player" at bounding box center [728, 410] width 46 height 46
click at [811, 329] on video "Video Player" at bounding box center [546, 259] width 704 height 704
click at [738, 392] on span "Video Player" at bounding box center [728, 410] width 46 height 46
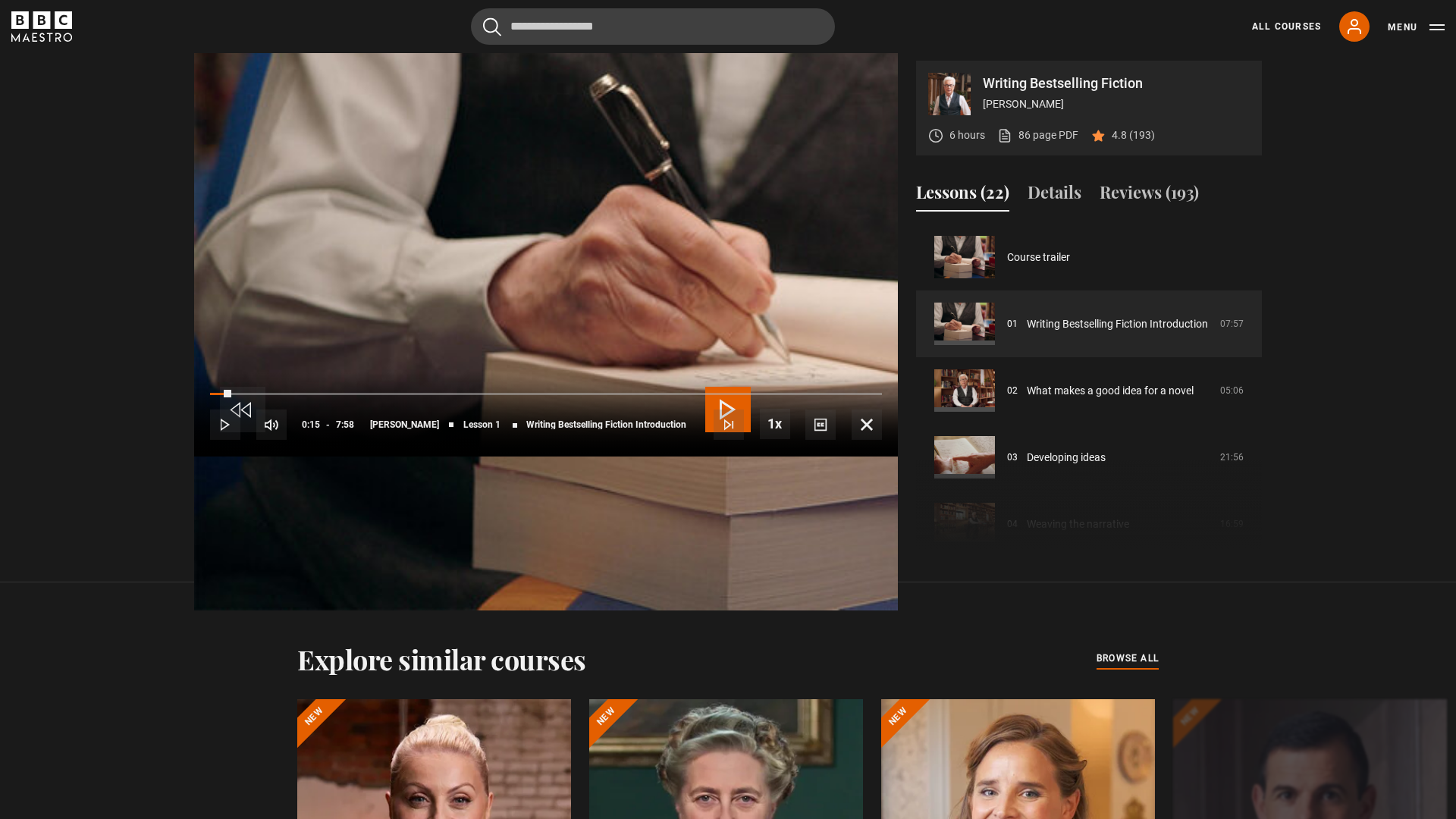
click at [738, 392] on span "Video Player" at bounding box center [728, 410] width 46 height 46
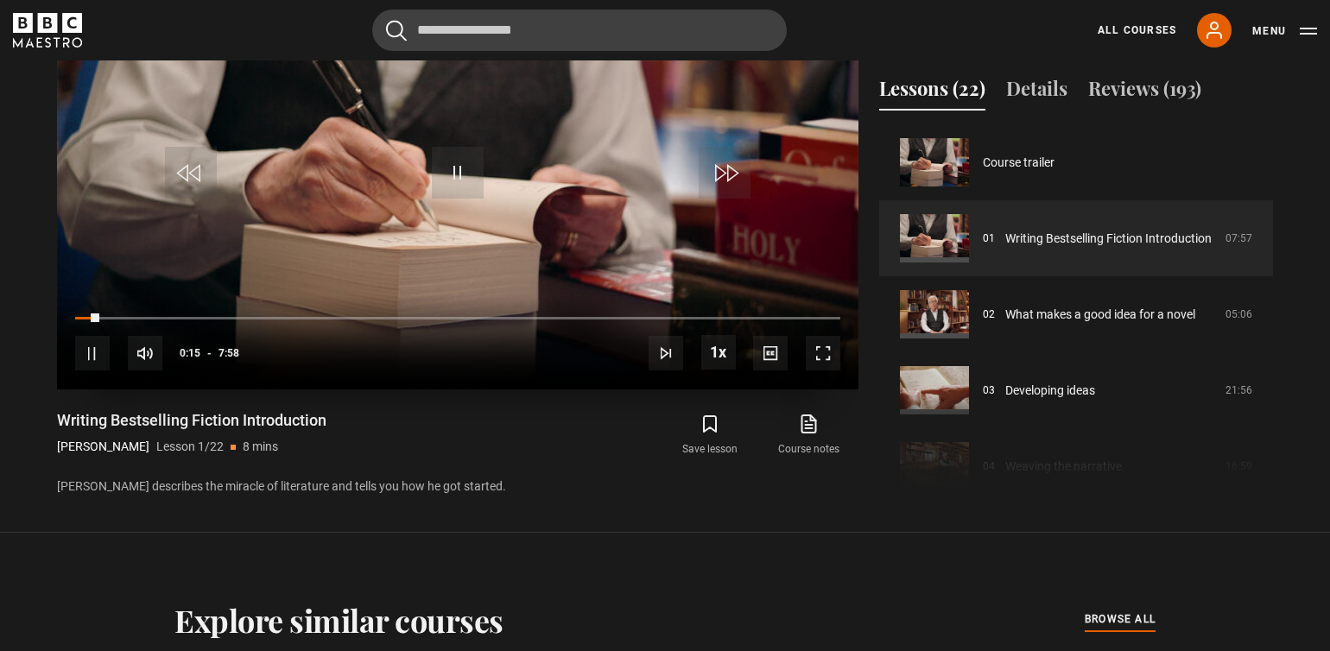
scroll to position [717, 0]
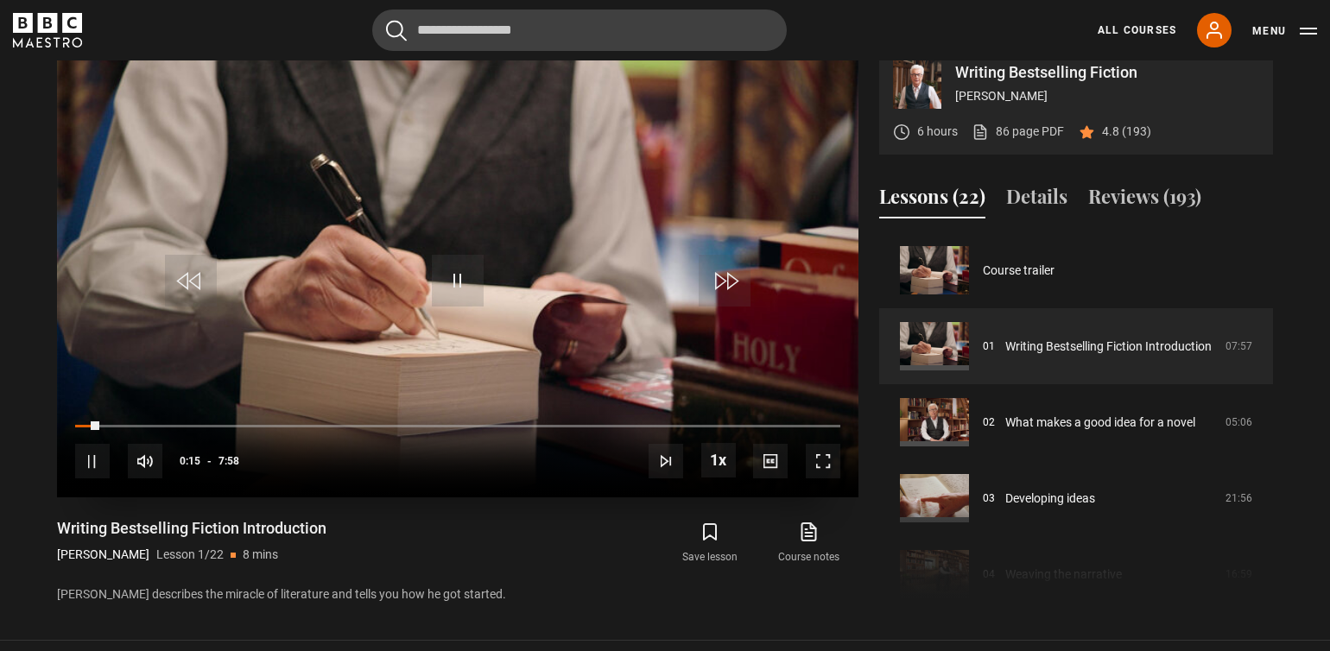
click at [84, 456] on span "Video Player" at bounding box center [92, 461] width 35 height 35
click at [454, 281] on span "Video Player" at bounding box center [458, 281] width 52 height 52
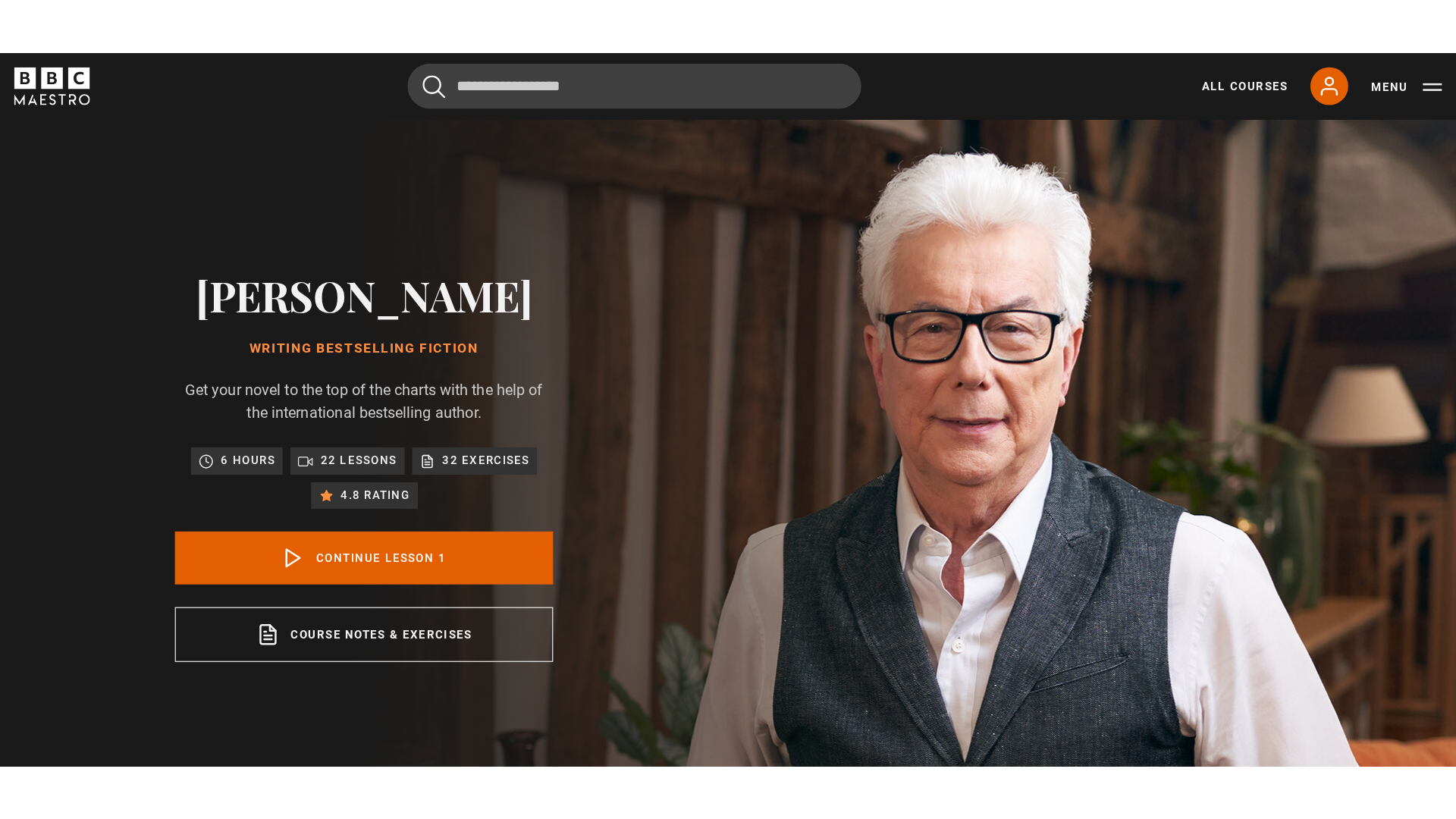
scroll to position [679, 0]
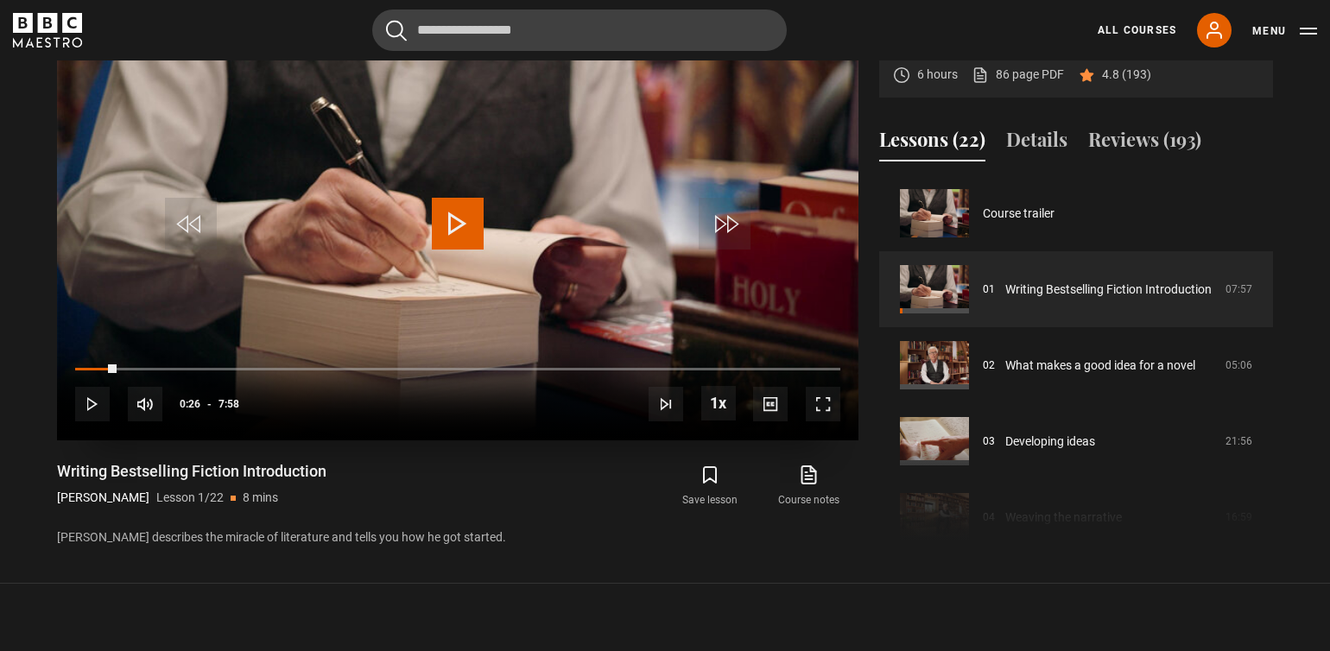
click at [448, 217] on span "Video Player" at bounding box center [458, 224] width 52 height 52
click at [815, 396] on span "Video Player" at bounding box center [823, 404] width 35 height 35
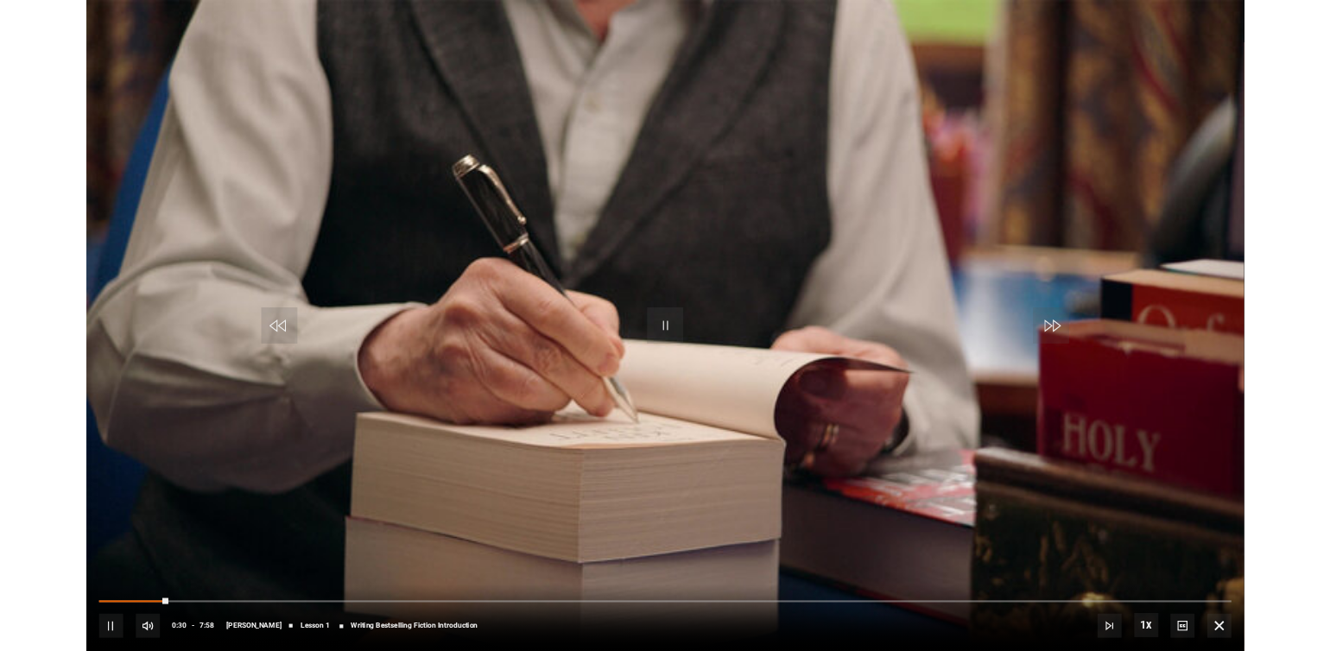
scroll to position [620, 0]
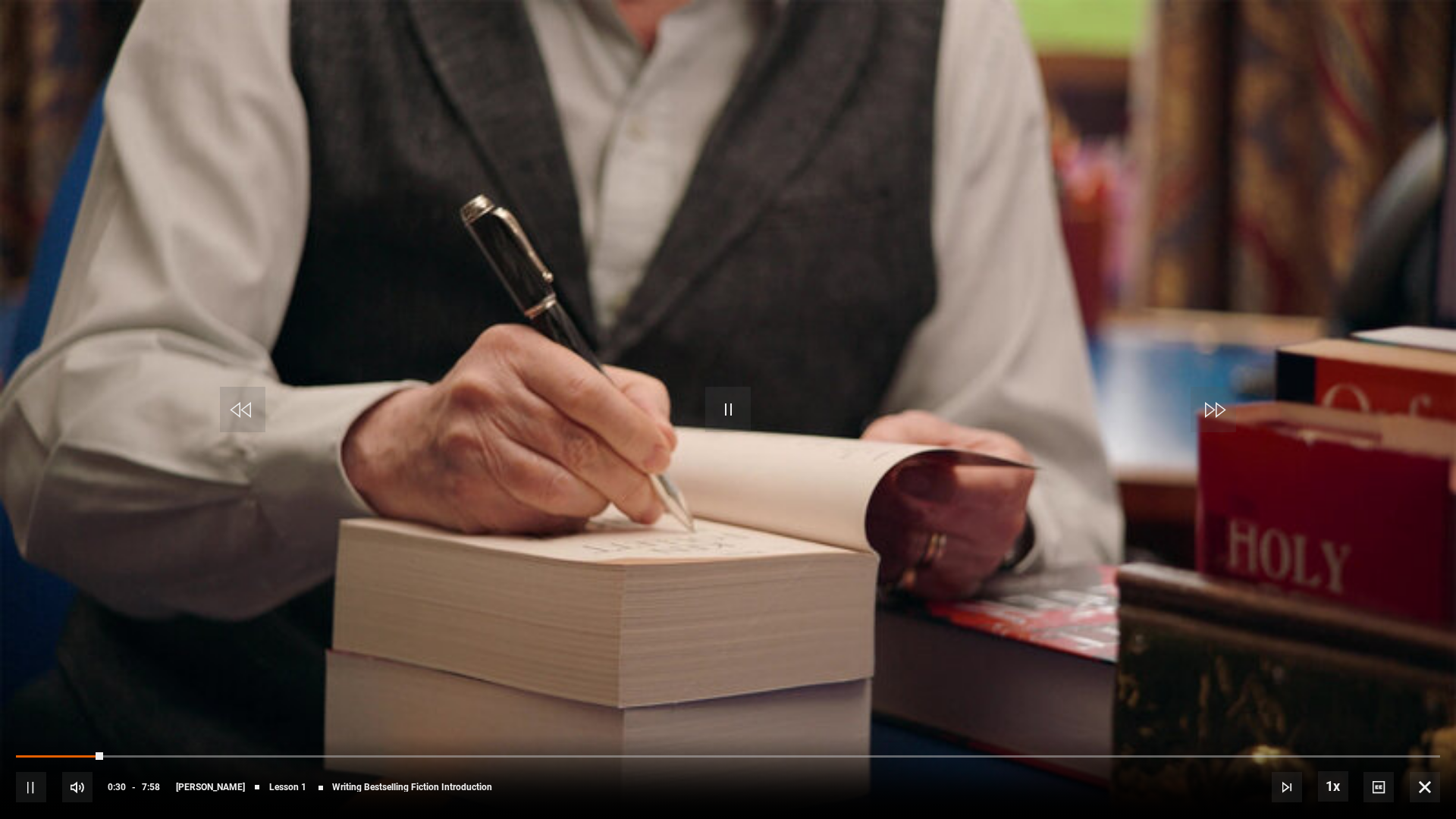
click at [716, 348] on video "Video Player" at bounding box center [728, 409] width 1456 height 819
click at [710, 415] on span "Video Player" at bounding box center [728, 410] width 46 height 46
click at [76, 571] on div "10s Skip Back 10 seconds Pause 10s Skip Forward 10 seconds Loaded : 0% 0:30 Pau…" at bounding box center [728, 777] width 1456 height 84
click at [801, 571] on video "Video Player" at bounding box center [728, 409] width 1456 height 819
click at [704, 405] on video "Video Player" at bounding box center [728, 409] width 1456 height 819
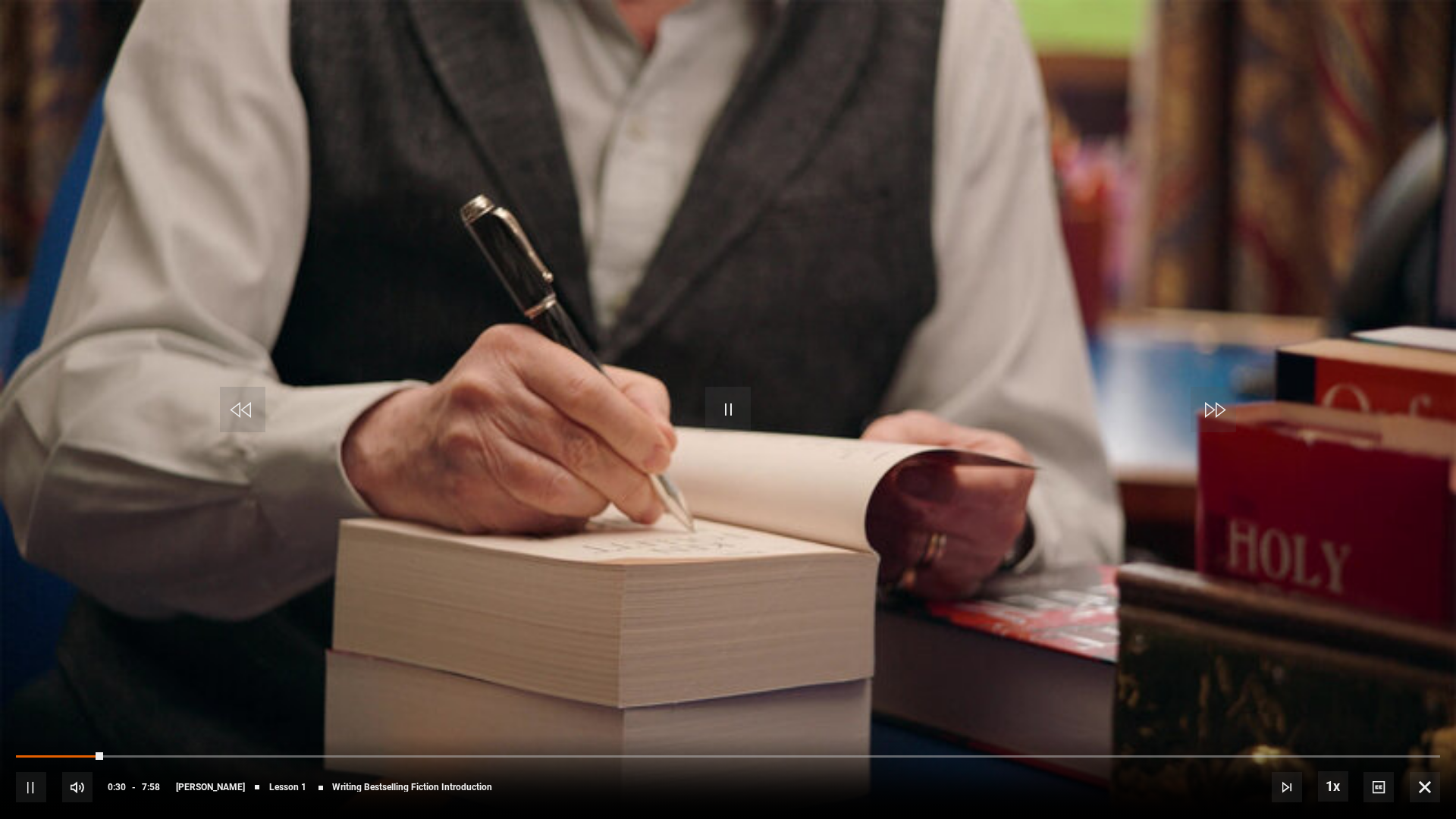
click at [741, 476] on video "Video Player" at bounding box center [728, 409] width 1456 height 819
click at [1006, 571] on video "Video Player" at bounding box center [728, 409] width 1456 height 819
click at [1167, 571] on span "Video Player" at bounding box center [1425, 787] width 31 height 31
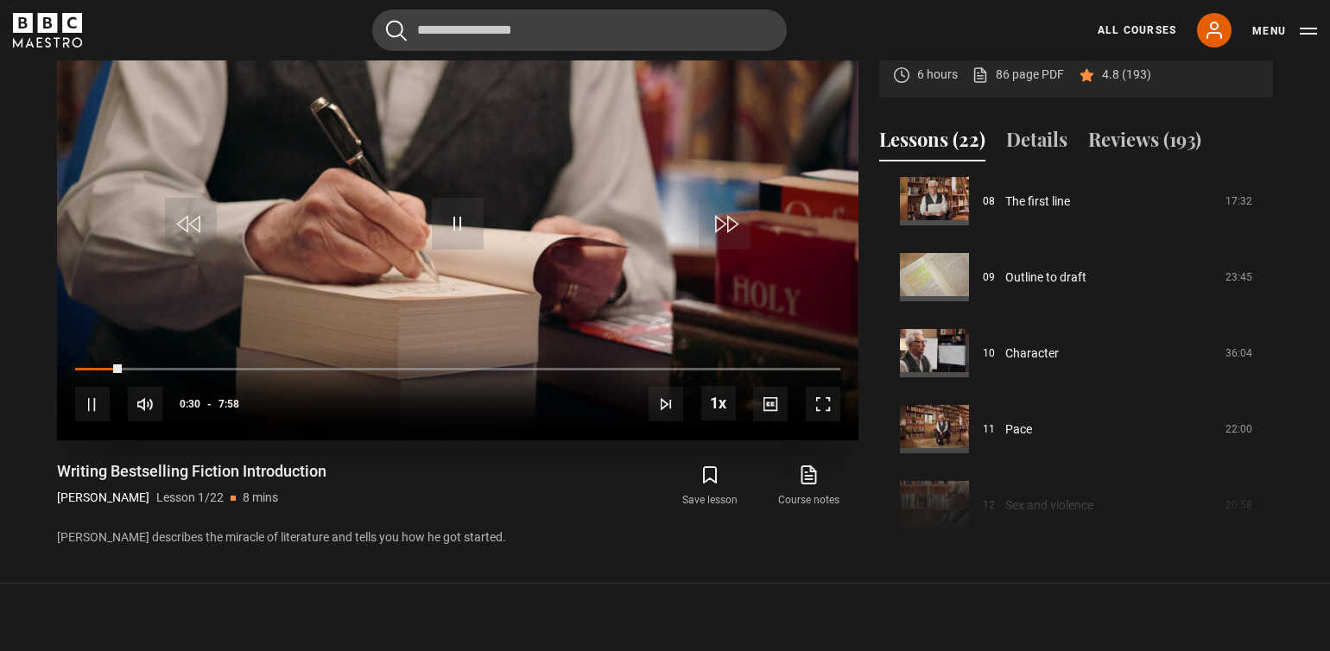
click at [76, 353] on div "10s Skip Back 10 seconds Pause 10s Skip Forward 10 seconds Loaded : 0% 0:16 0:3…" at bounding box center [458, 393] width 802 height 96
click at [76, 398] on span "Video Player" at bounding box center [92, 404] width 35 height 35
click at [76, 373] on div "10s Skip Back 10 seconds Play 10s Skip Forward 10 seconds Loaded : 0% 0:00 0:30…" at bounding box center [458, 393] width 802 height 96
click at [459, 230] on span "Video Player" at bounding box center [458, 224] width 52 height 52
click at [460, 300] on video "Video Player" at bounding box center [458, 215] width 802 height 451
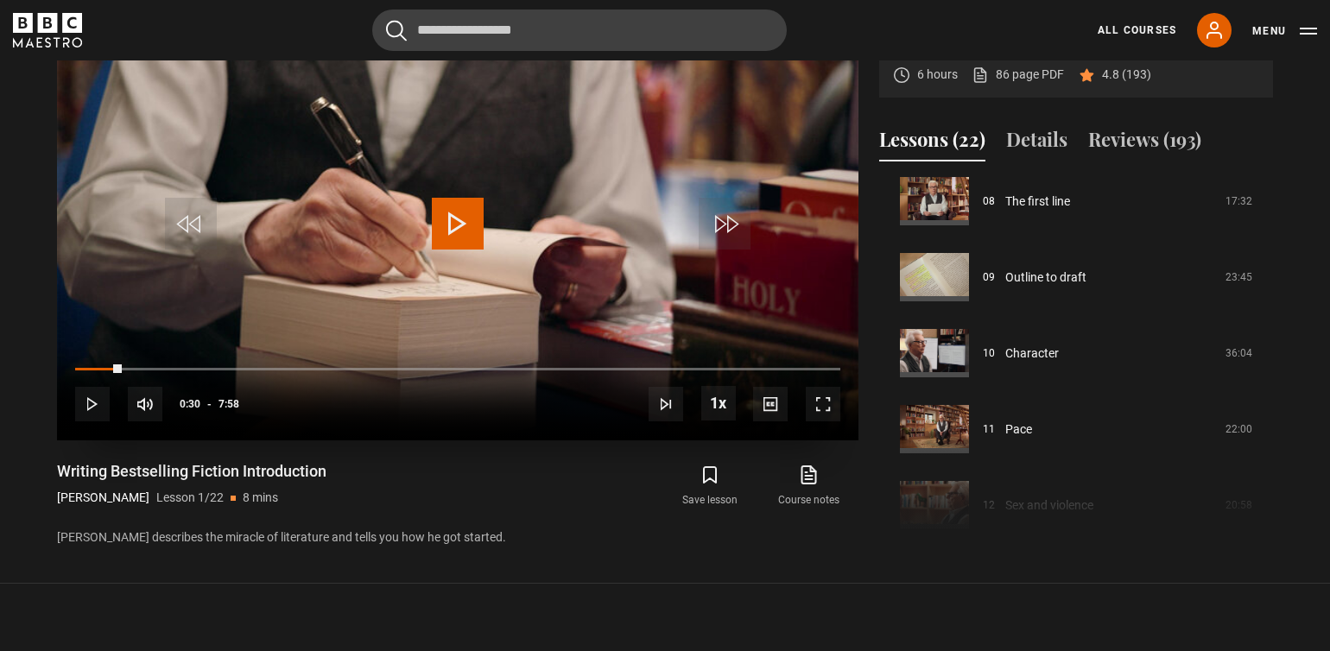
click at [449, 223] on span "Video Player" at bounding box center [458, 224] width 52 height 52
click at [1223, 13] on div "All Courses My Account Search Menu" at bounding box center [1197, 30] width 240 height 35
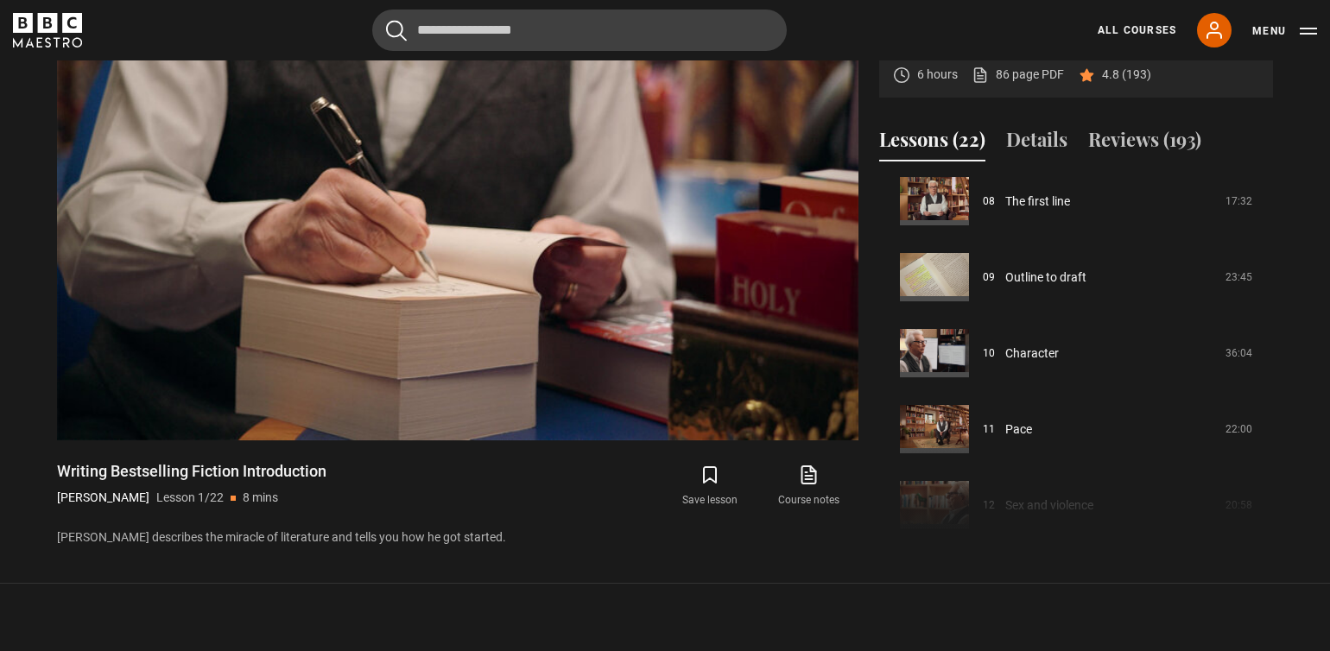
scroll to position [0, 0]
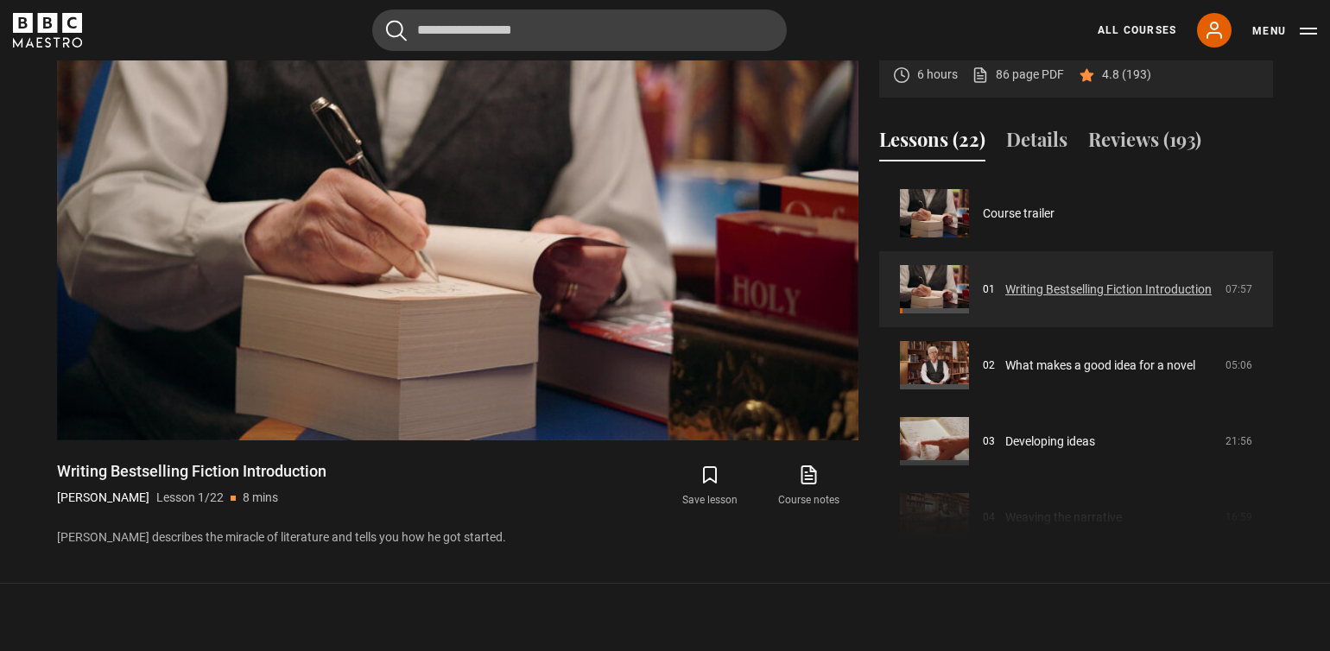
click at [1029, 299] on link "Writing Bestselling Fiction Introduction" at bounding box center [1108, 290] width 206 height 18
click at [1030, 281] on link "Writing Bestselling Fiction Introduction" at bounding box center [1108, 290] width 206 height 18
click at [458, 250] on button "Play Lesson Writing Bestselling Fiction Introduction" at bounding box center [457, 215] width 69 height 69
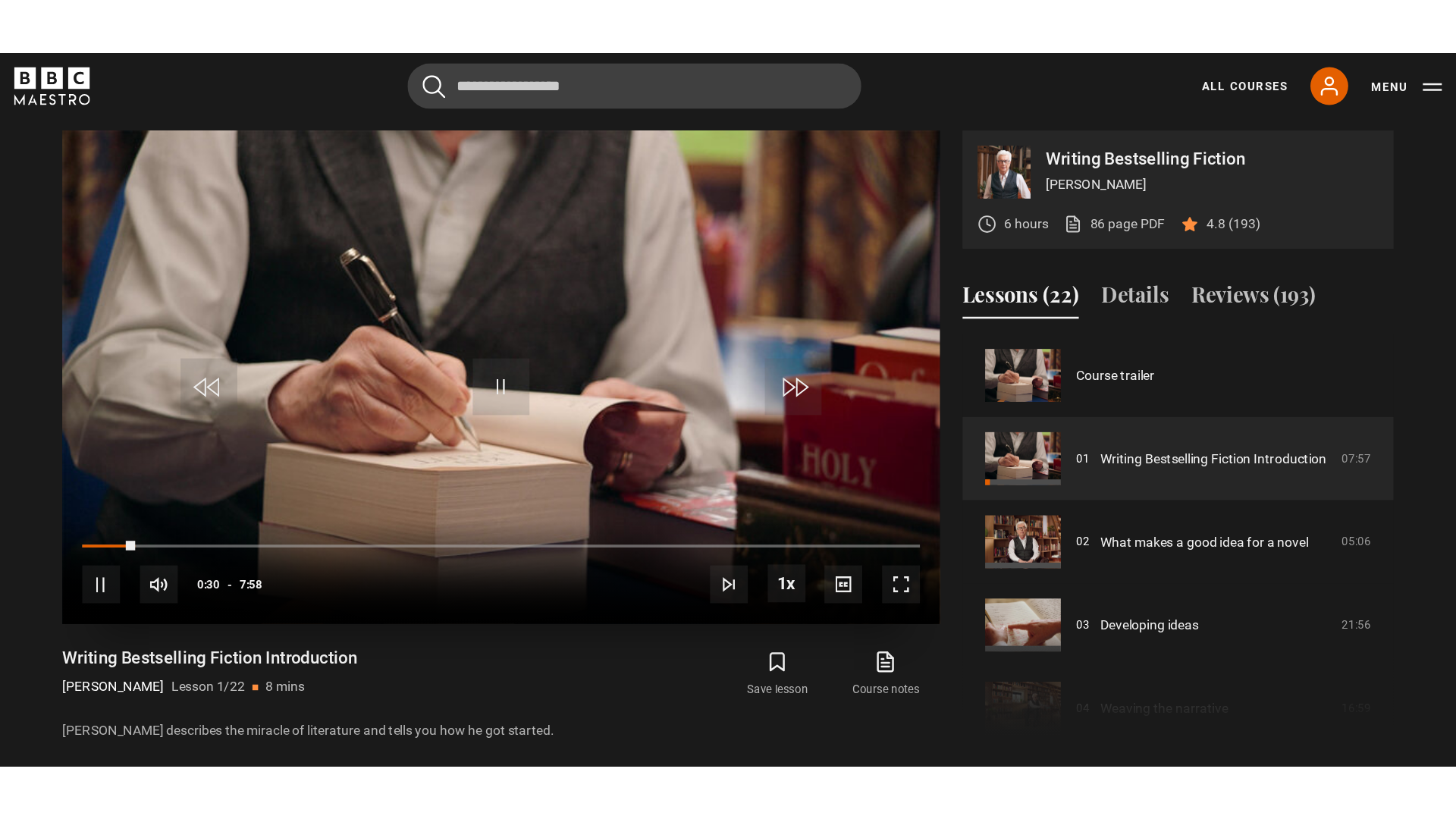
scroll to position [608, 0]
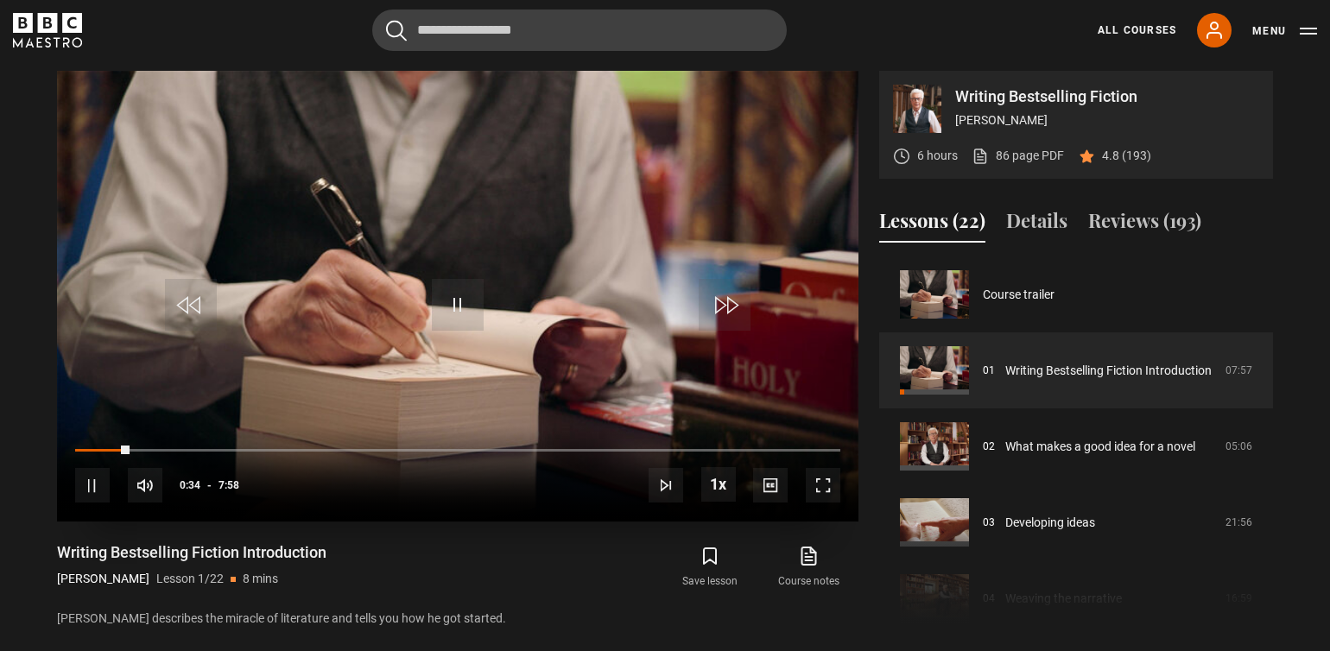
click at [825, 489] on span "Video Player" at bounding box center [823, 485] width 35 height 35
